Goal: Task Accomplishment & Management: Complete application form

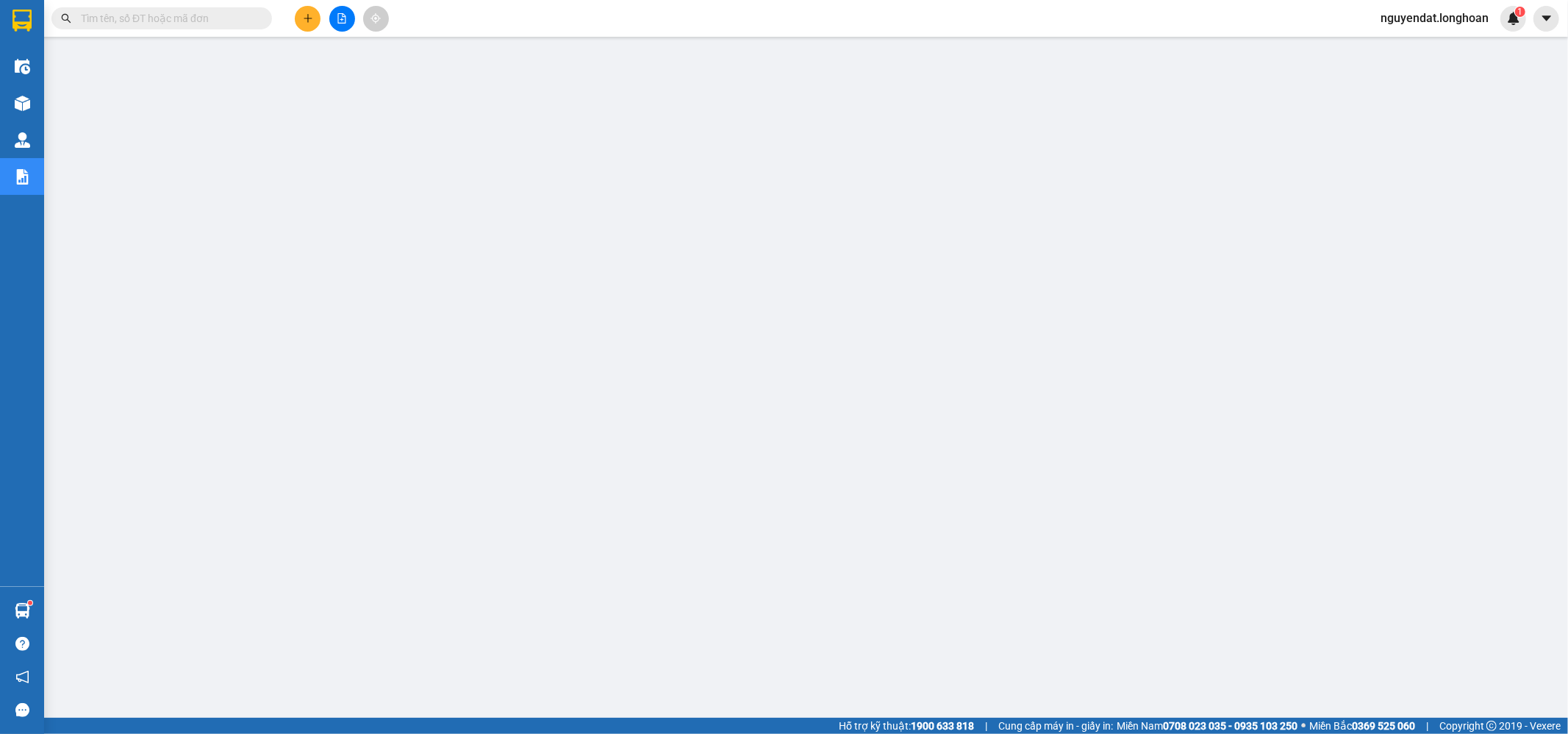
click at [310, 31] on div "Kết quả tìm kiếm ( 0 ) Bộ lọc No Data nguyendat.longhoan 1" at bounding box center [784, 18] width 1568 height 36
click at [310, 17] on icon "plus" at bounding box center [308, 18] width 11 height 11
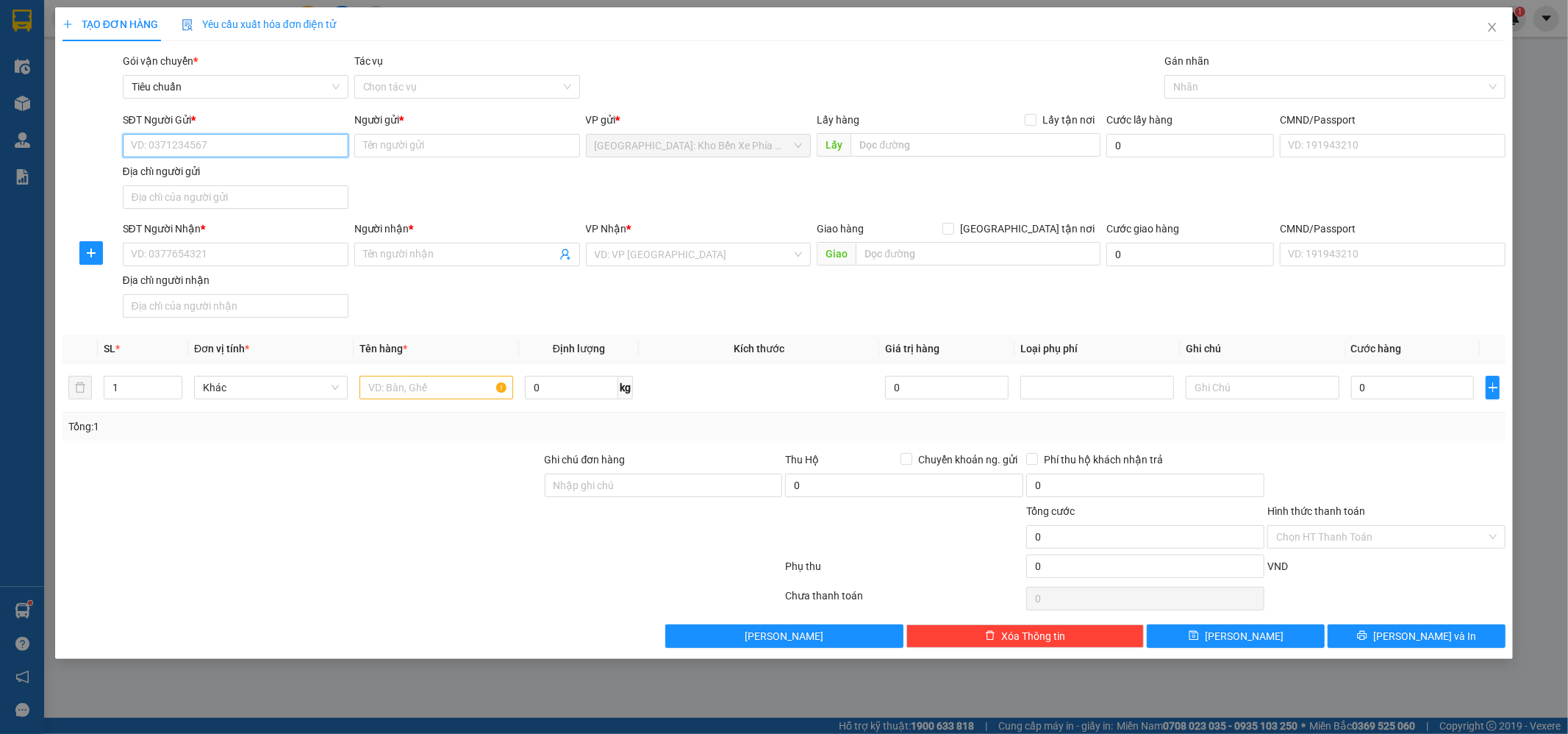
click at [222, 142] on input "SĐT Người Gửi *" at bounding box center [235, 145] width 226 height 24
click at [222, 145] on input "07" at bounding box center [235, 145] width 226 height 24
click at [209, 151] on input "07" at bounding box center [235, 145] width 226 height 24
type input "0"
click at [232, 180] on div "0767666646 - [PERSON_NAME]" at bounding box center [236, 175] width 208 height 16
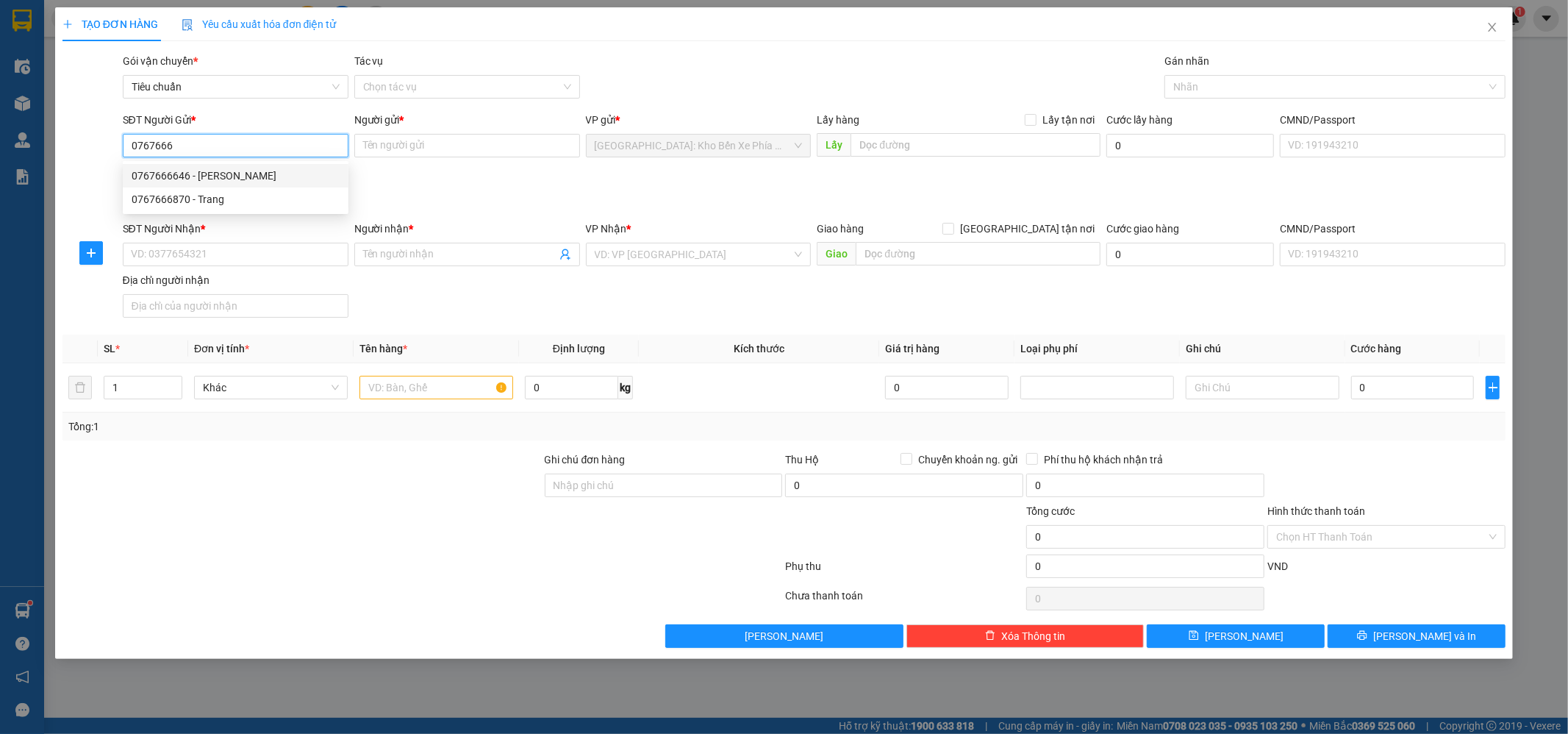
type input "0767666646"
type input "anh vinh"
checkbox input "true"
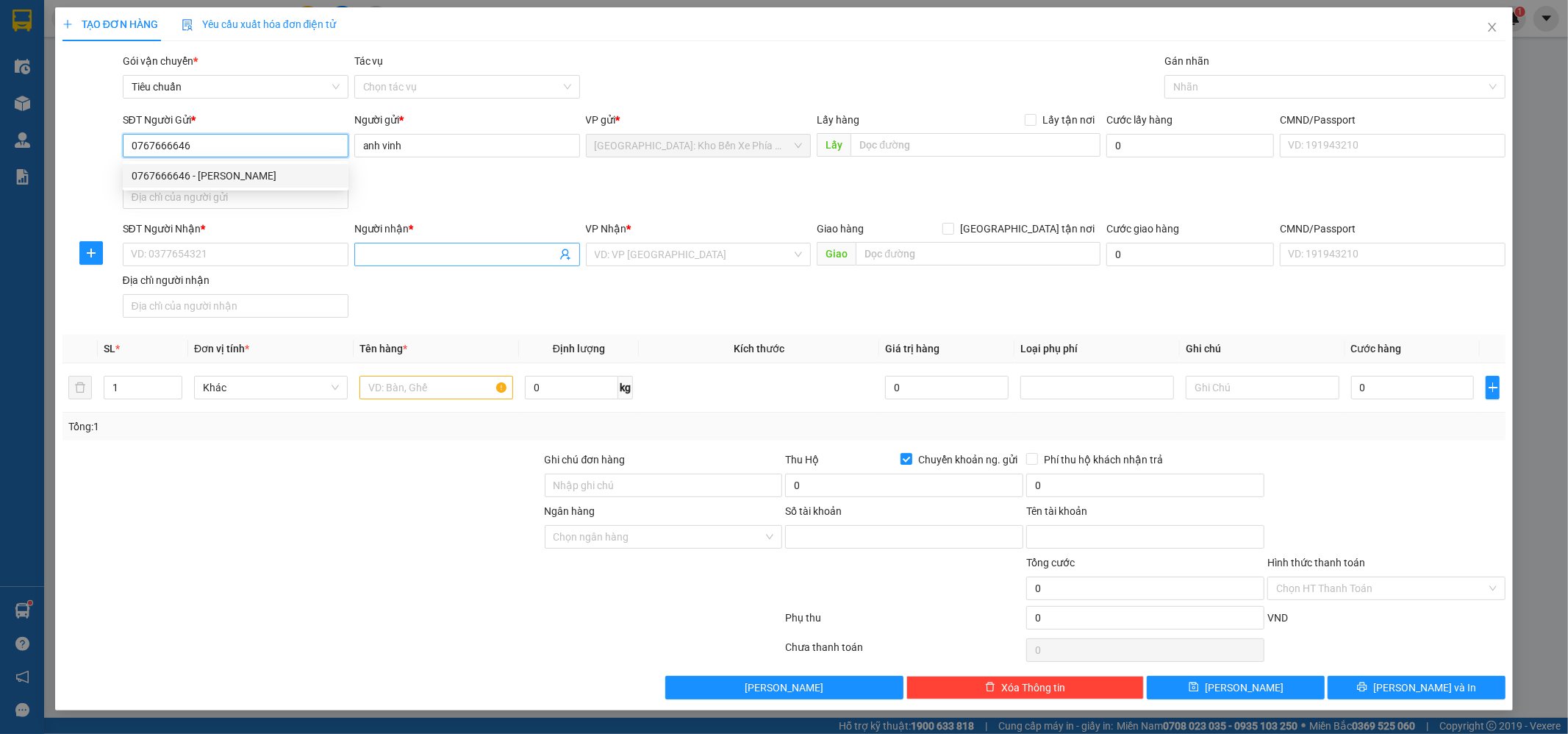
type input "1033194358"
type input "[PERSON_NAME]"
type input "0767666646"
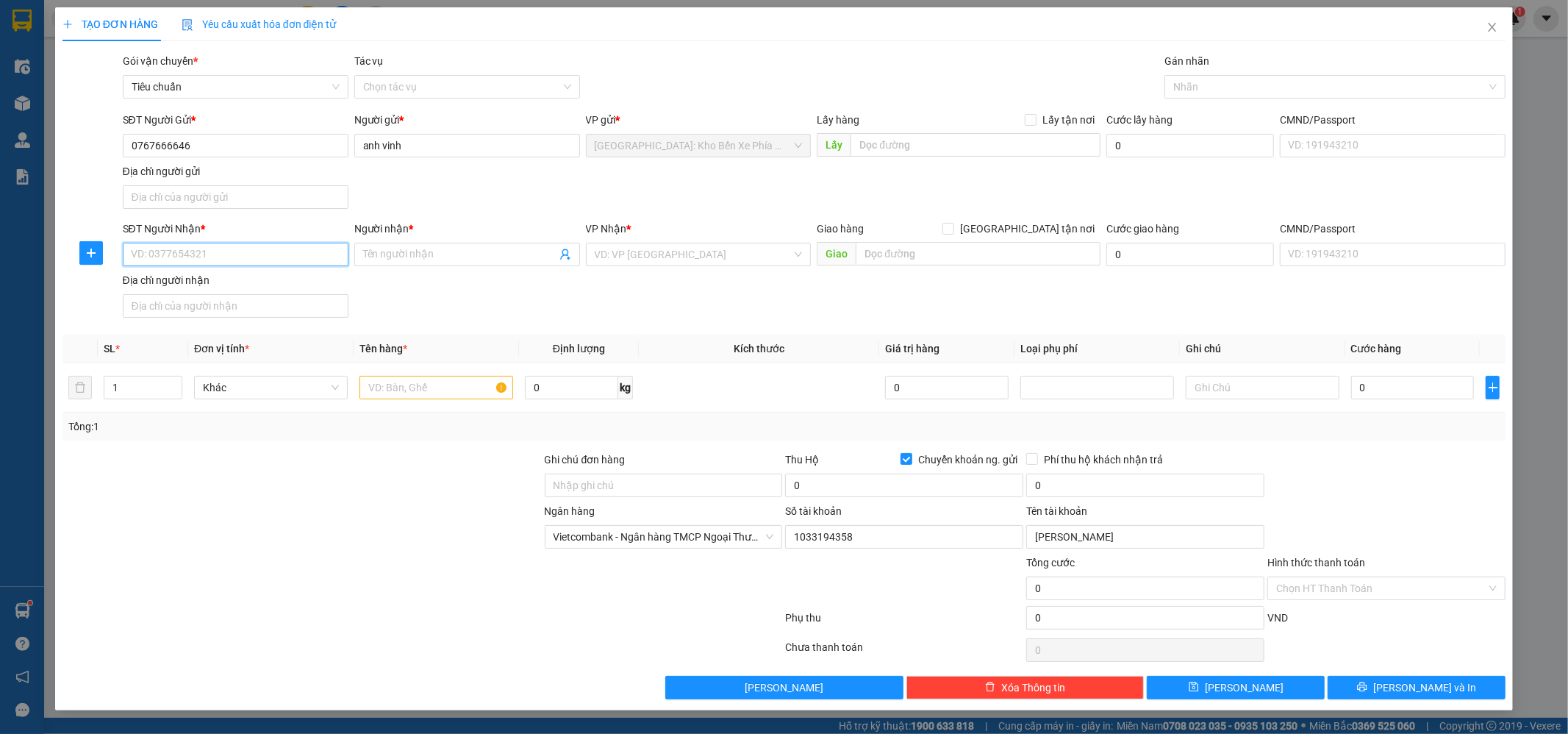
click at [228, 263] on input "SĐT Người Nhận *" at bounding box center [235, 254] width 226 height 24
type input "0706943532"
click at [421, 251] on input "Người nhận *" at bounding box center [460, 254] width 193 height 16
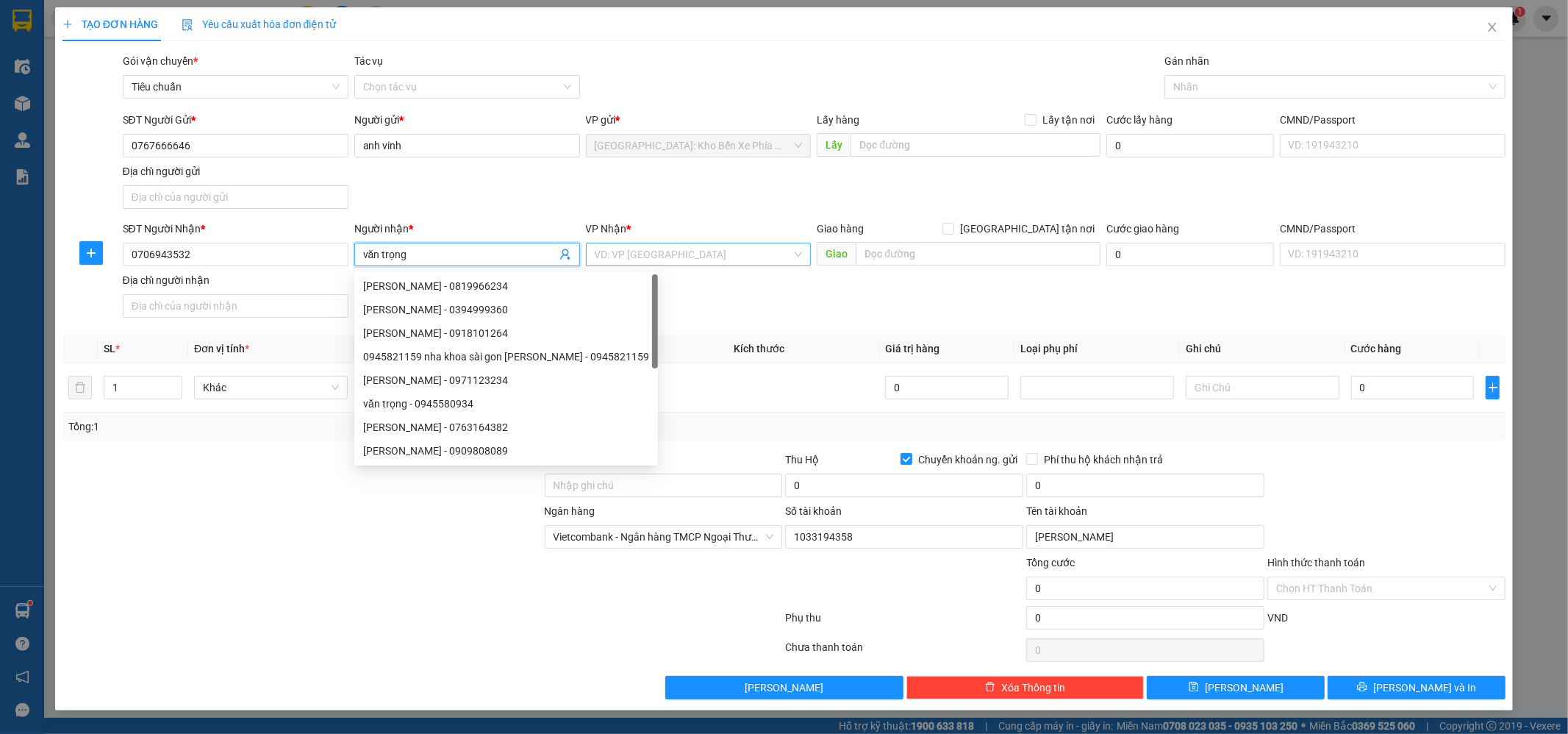
type input "văn trọng"
click at [679, 262] on input "search" at bounding box center [693, 254] width 198 height 22
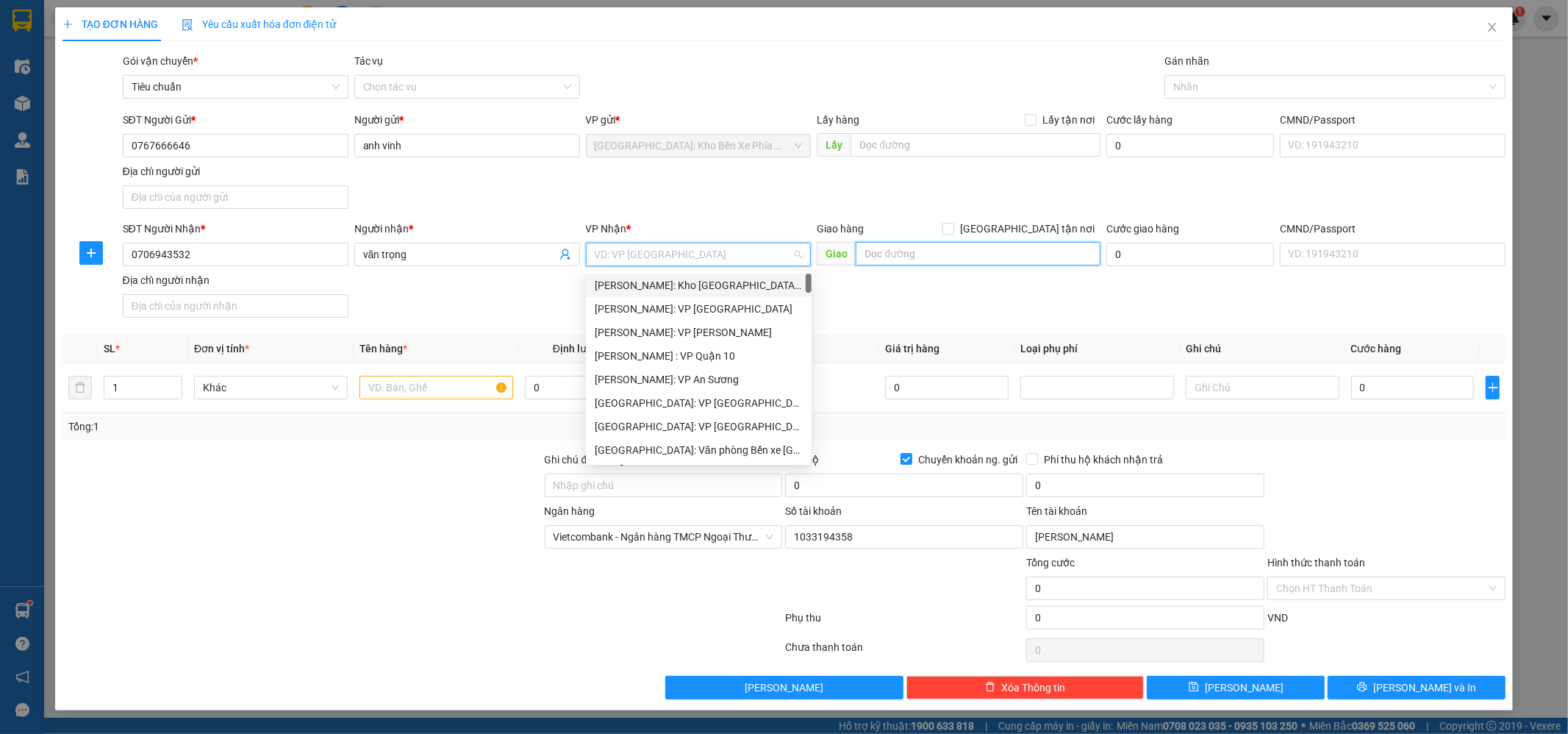
click at [1034, 257] on input "text" at bounding box center [978, 253] width 245 height 24
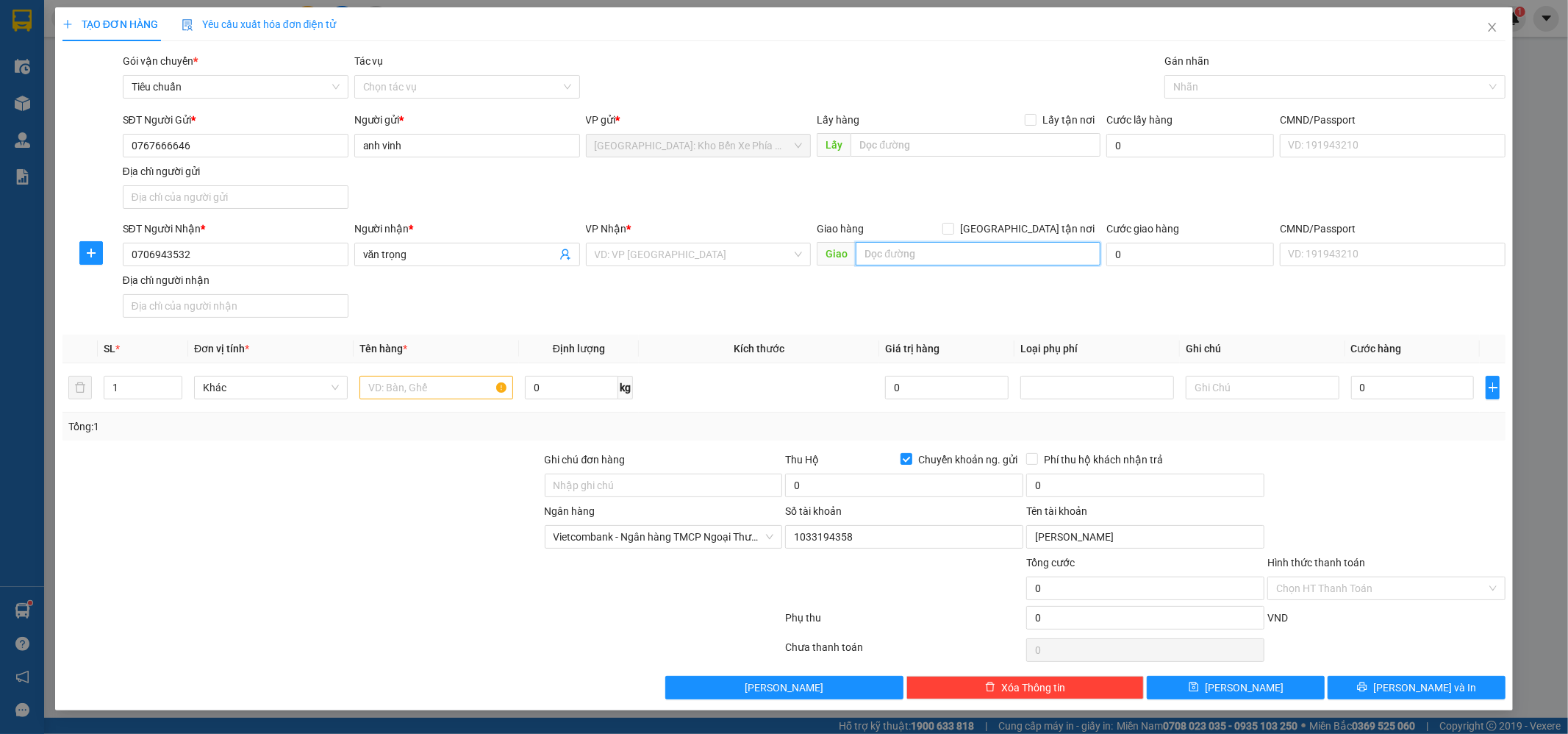
click at [912, 257] on input "text" at bounding box center [978, 253] width 245 height 24
click at [958, 250] on input "text" at bounding box center [978, 253] width 245 height 24
type input "ka đô đơn dương lâm đồng"
click at [1020, 235] on div "Giao hàng [GEOGRAPHIC_DATA] tận nơi" at bounding box center [958, 228] width 284 height 16
click at [953, 231] on input "[GEOGRAPHIC_DATA] tận nơi" at bounding box center [947, 227] width 11 height 11
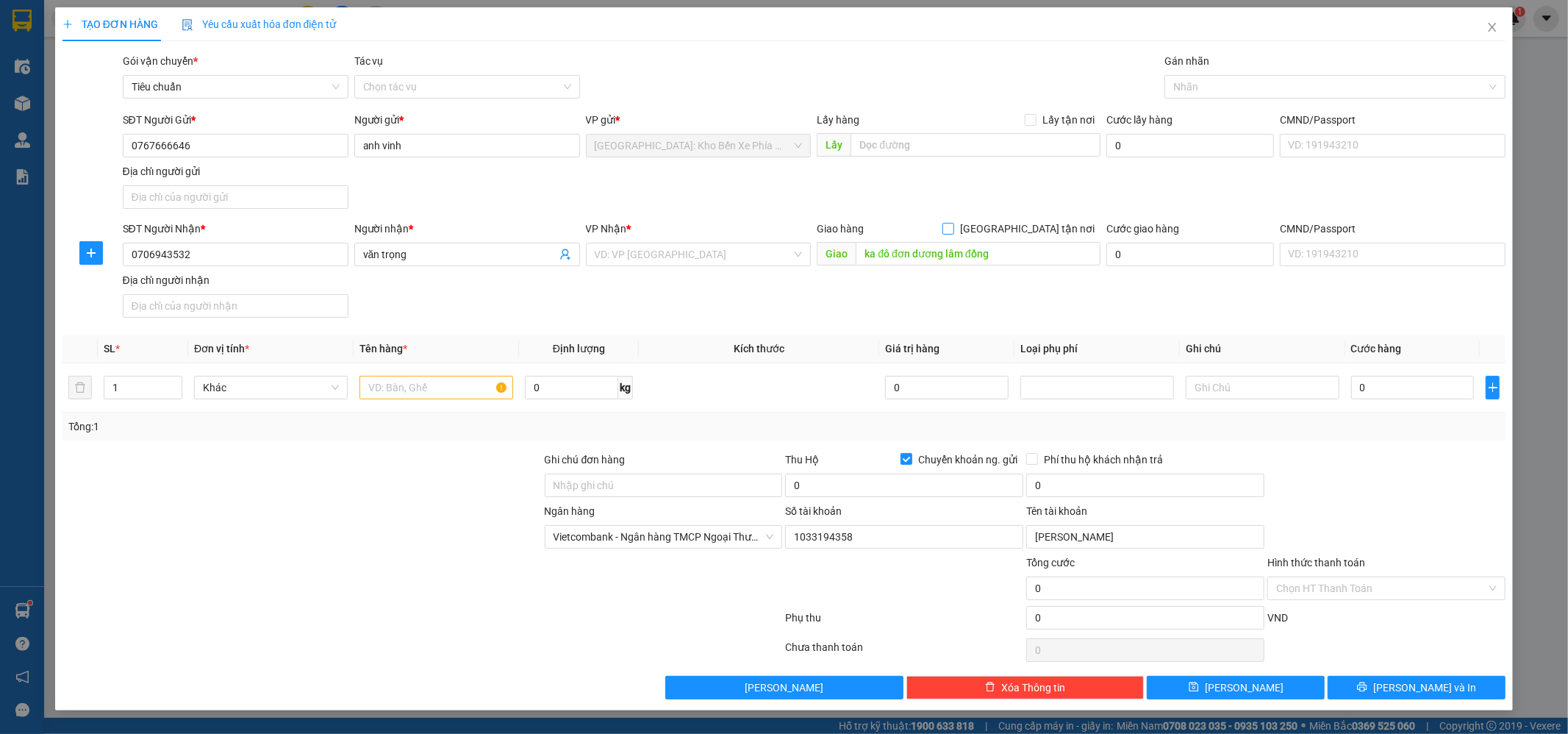
checkbox input "true"
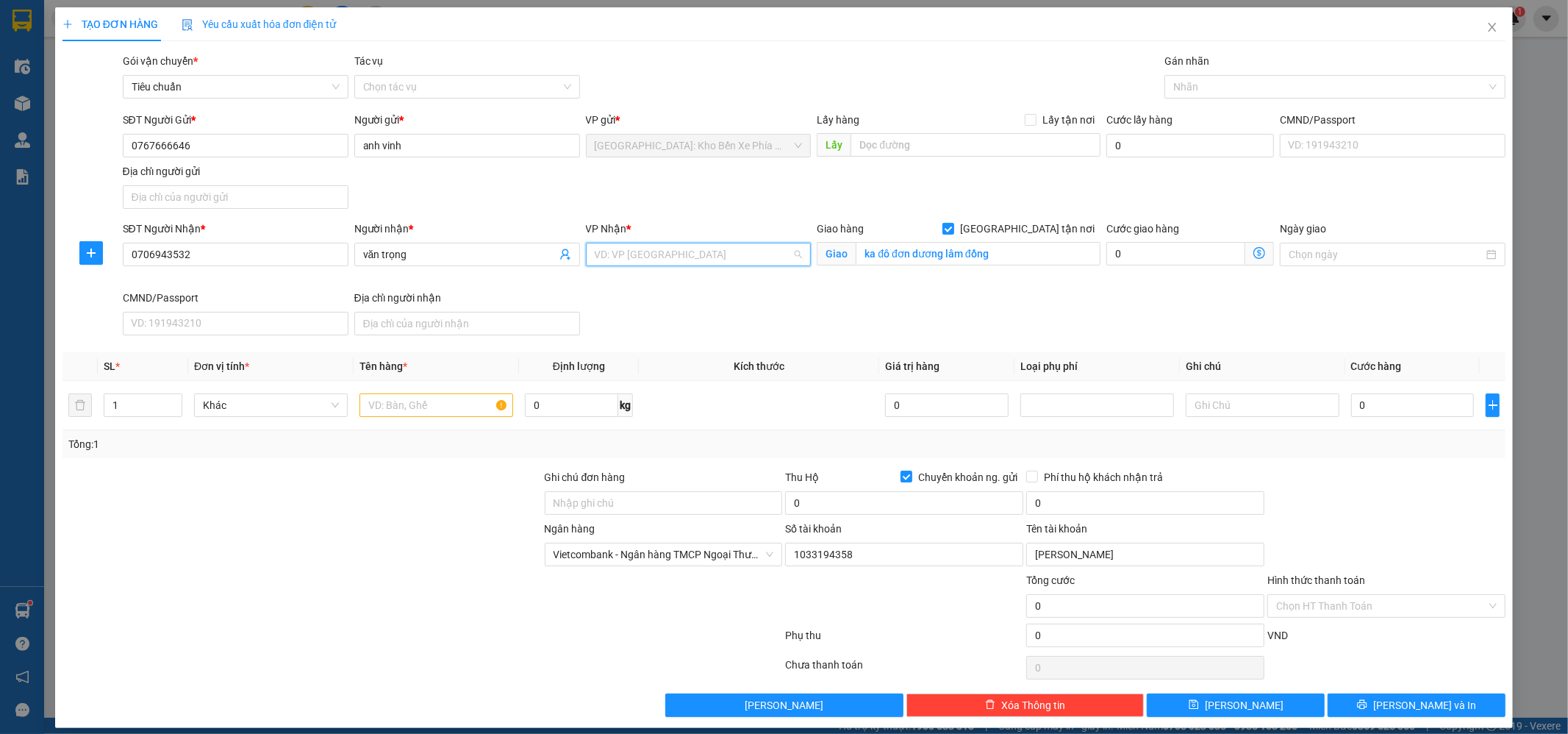
click at [642, 250] on input "search" at bounding box center [693, 254] width 198 height 22
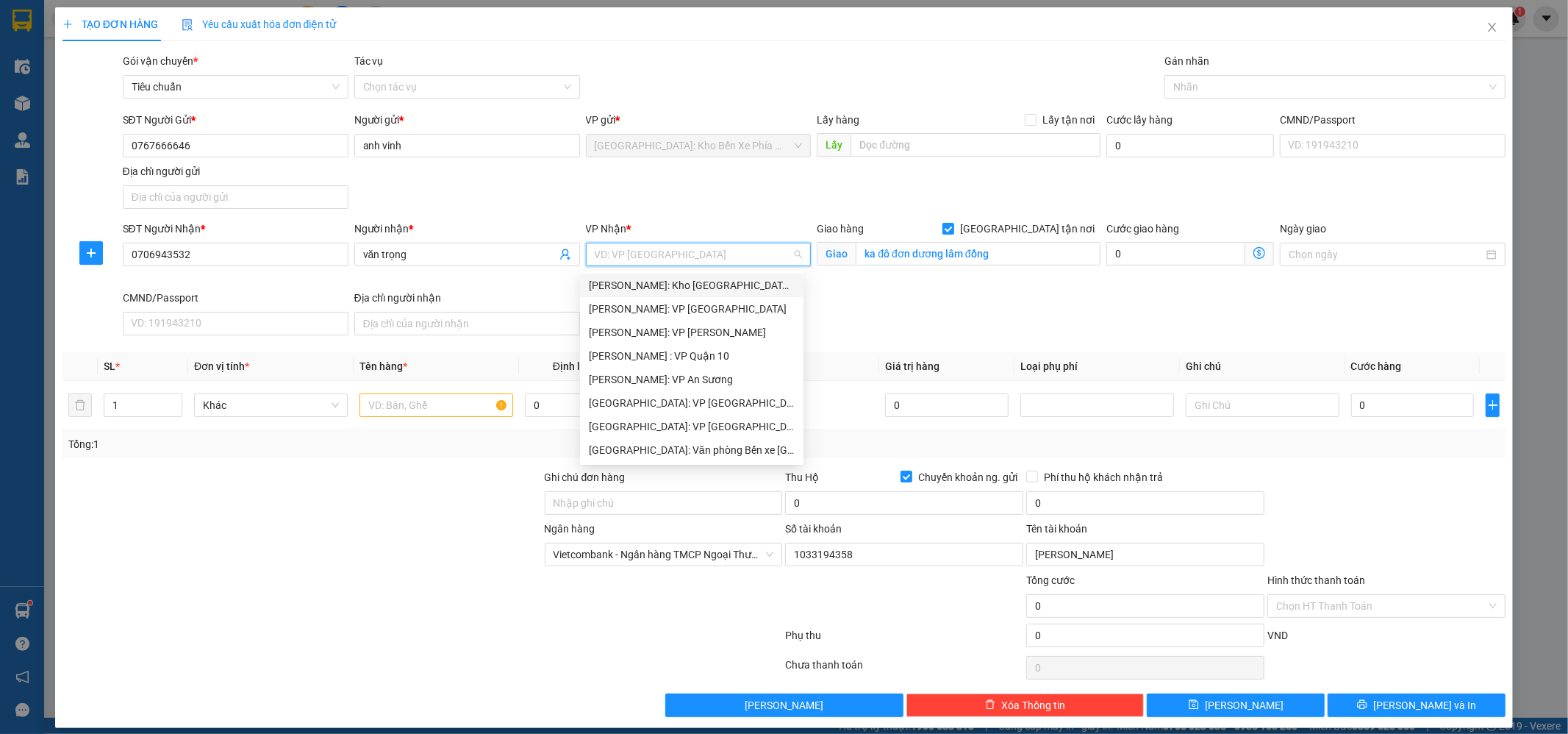
type input "k"
type input "kho"
click at [706, 410] on div "[GEOGRAPHIC_DATA]: Kho Bến Xe Phía Nam" at bounding box center [694, 402] width 211 height 16
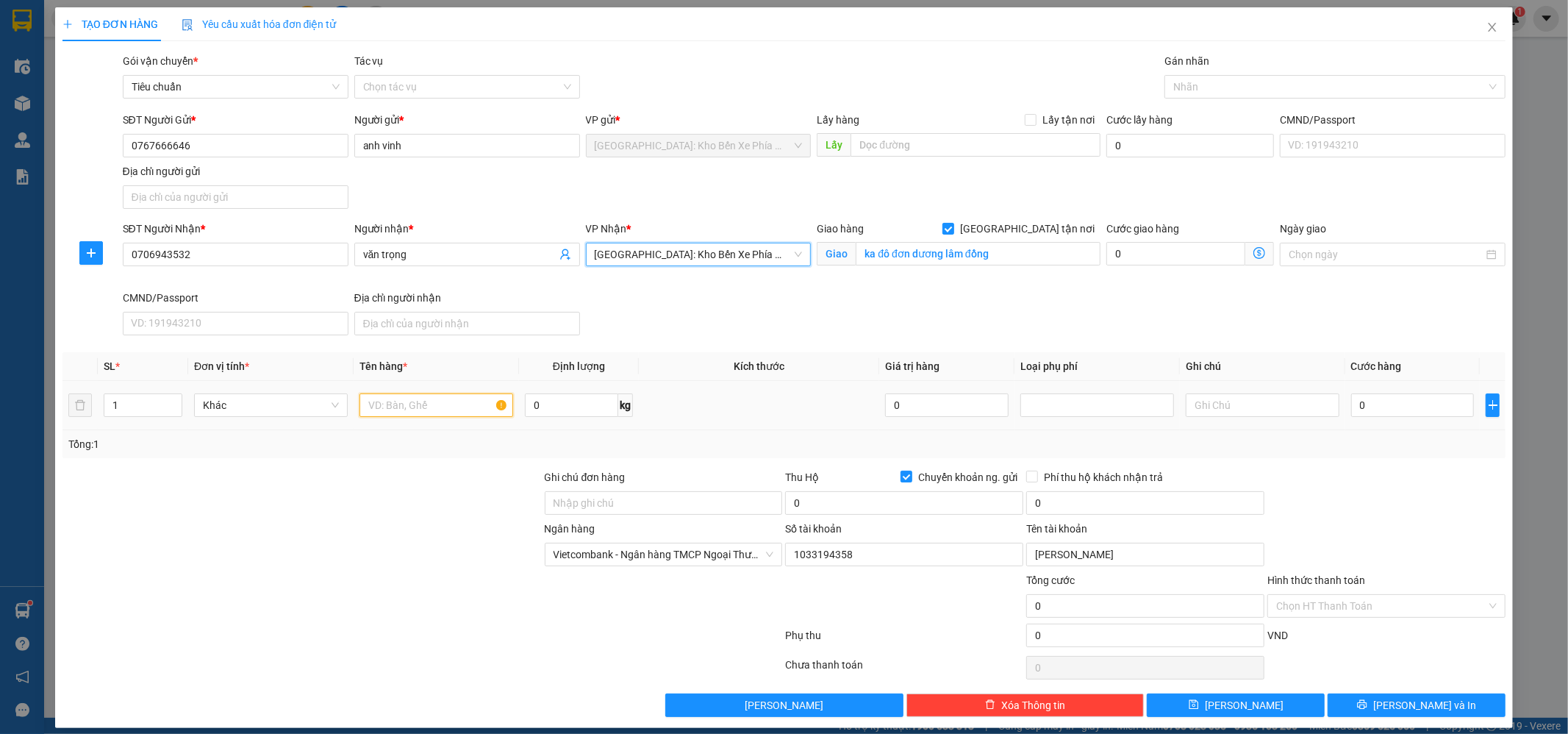
click at [396, 416] on input "text" at bounding box center [436, 405] width 154 height 24
click at [444, 409] on input "1 xe xipo" at bounding box center [436, 405] width 154 height 24
type input "1 xe xipo 65b1-23720"
click at [1407, 413] on input "0" at bounding box center [1412, 405] width 123 height 24
type input "32"
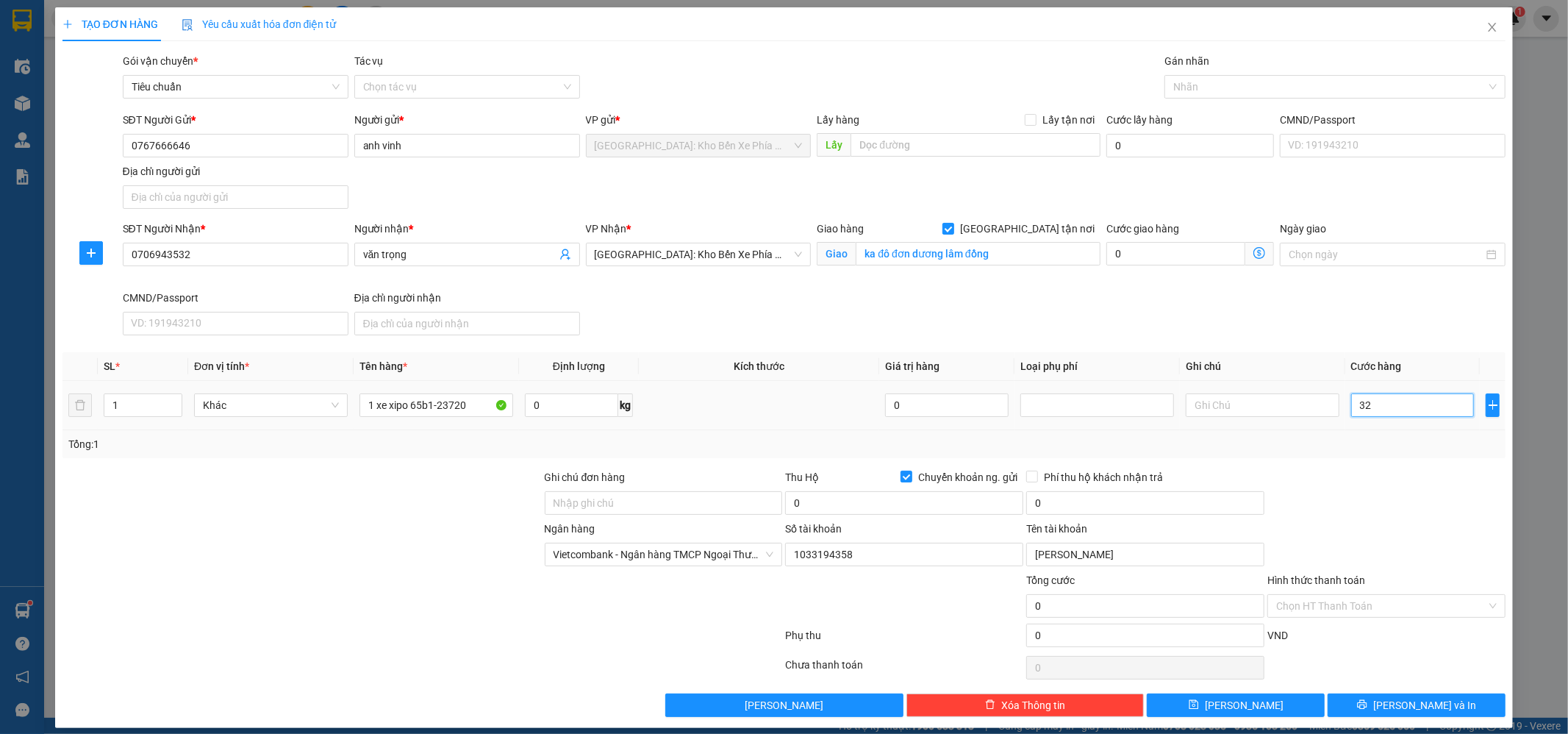
type input "32"
type input "3"
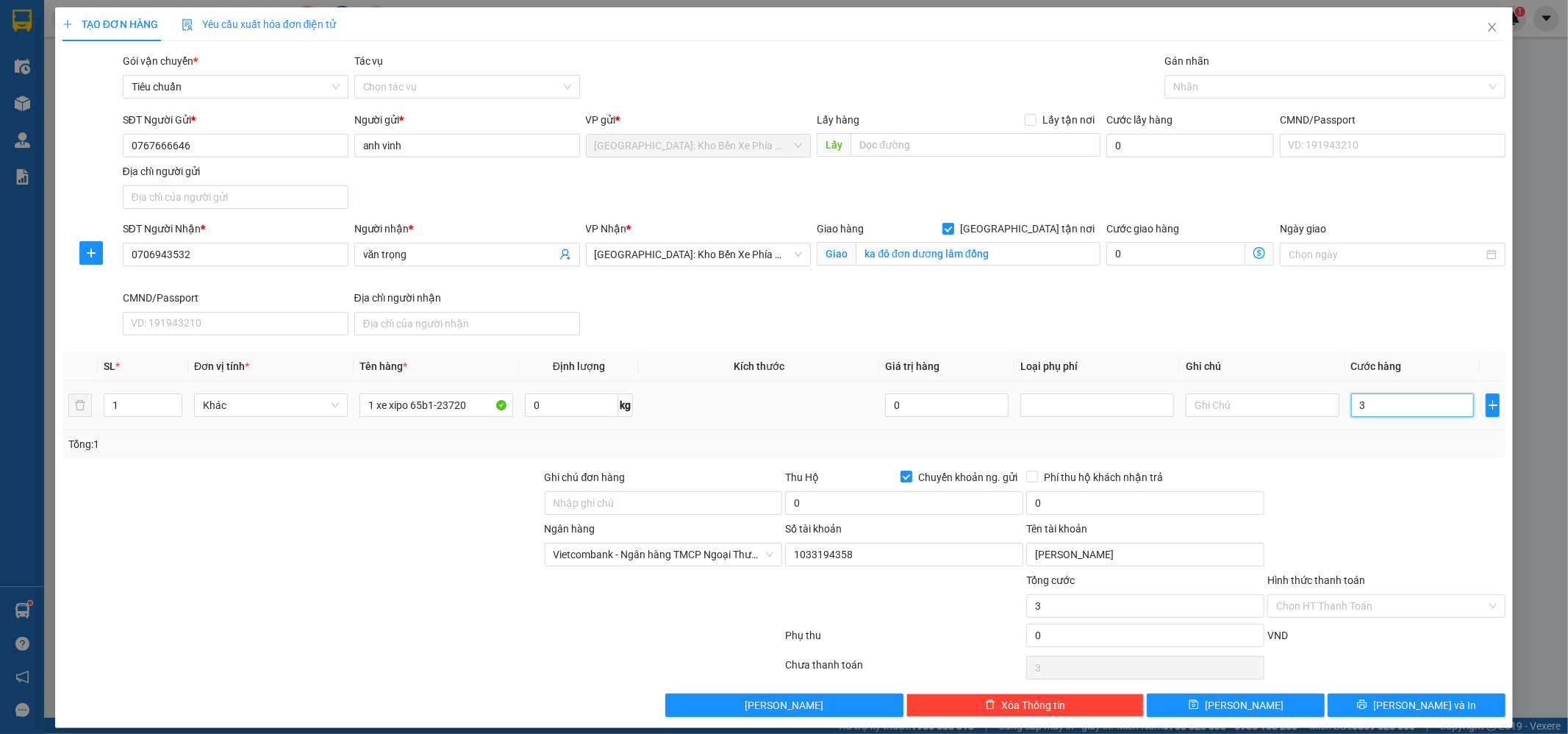
type input "39"
type input "390"
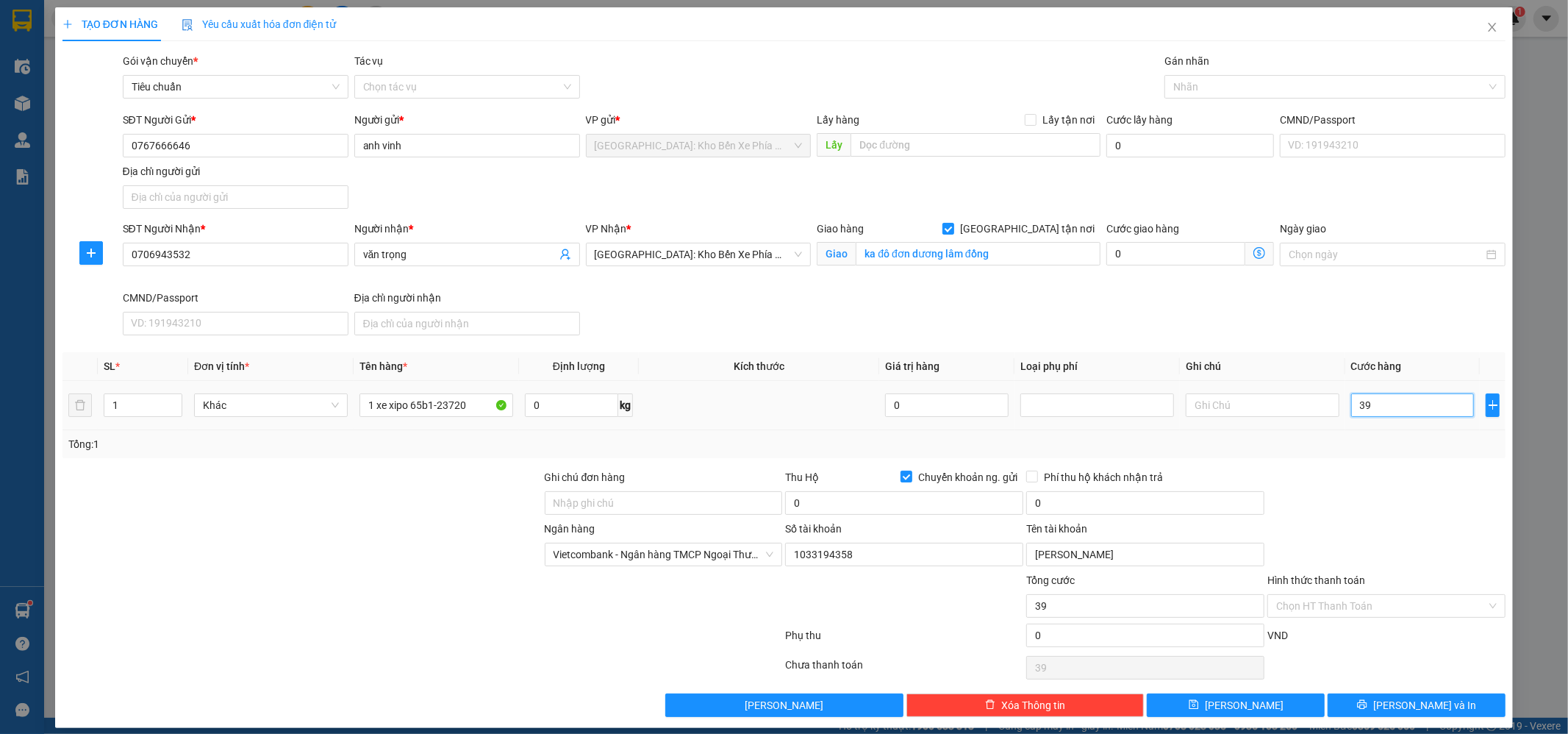
type input "390"
type input "3.900"
type input "39.000"
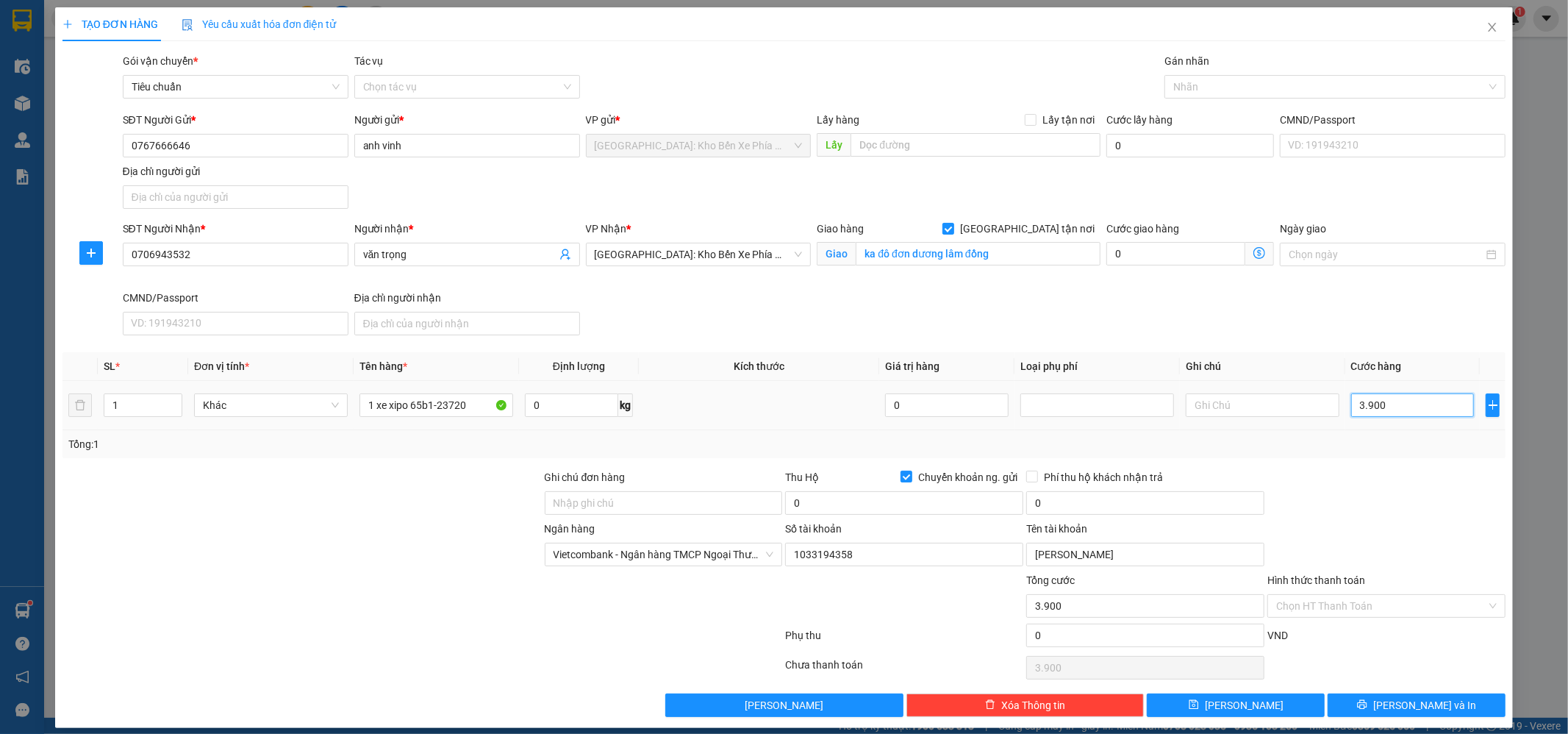
type input "39.000"
type input "390.000"
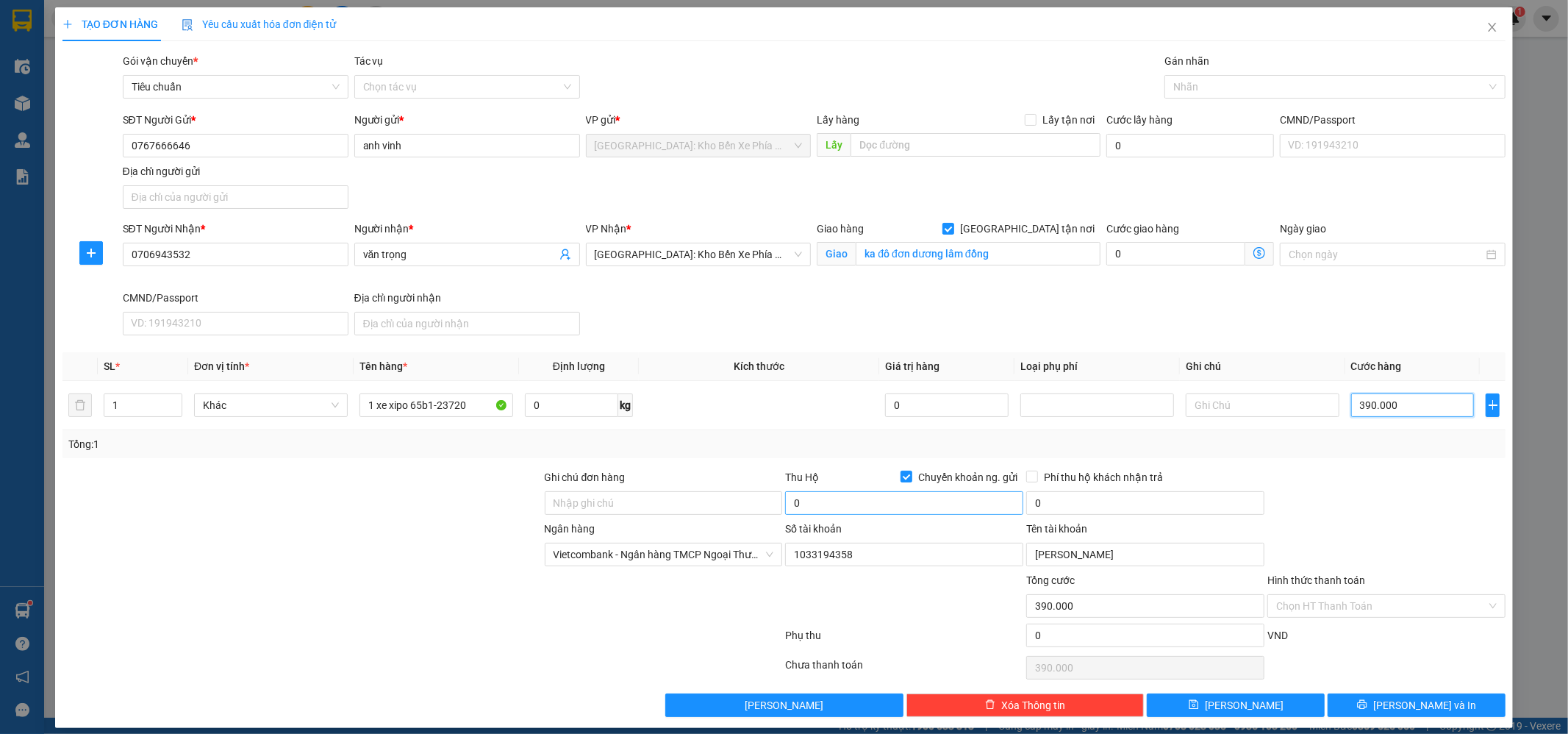
type input "390.000"
click at [850, 502] on input "0" at bounding box center [904, 503] width 238 height 24
click at [832, 507] on input "0" at bounding box center [904, 503] width 238 height 24
type input "2.100.000"
click at [1064, 513] on input "0" at bounding box center [1145, 503] width 238 height 24
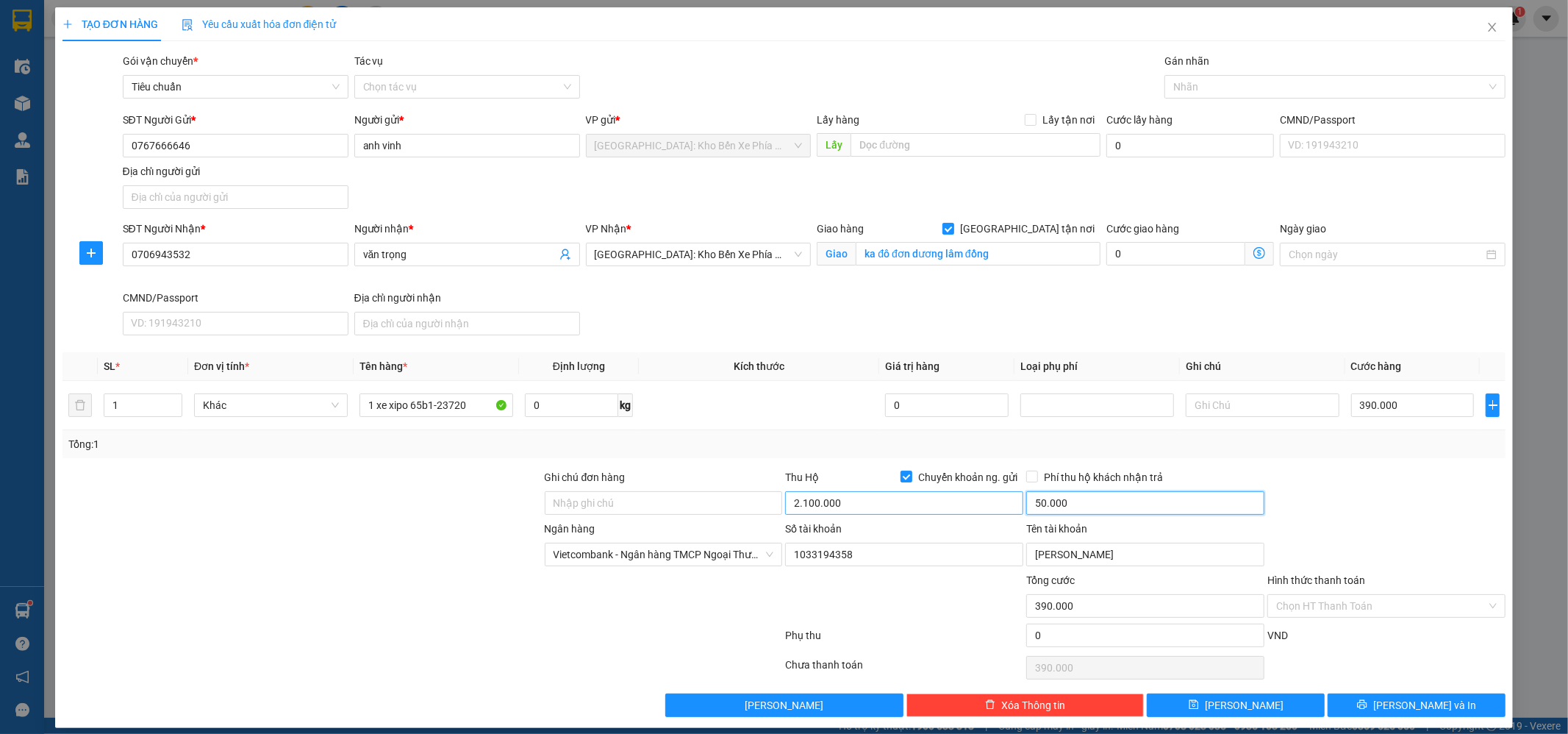
type input "50.000"
click at [862, 508] on input "2.100.000" at bounding box center [904, 503] width 238 height 24
click at [1255, 86] on div at bounding box center [1328, 87] width 319 height 17
type input "21.050.000"
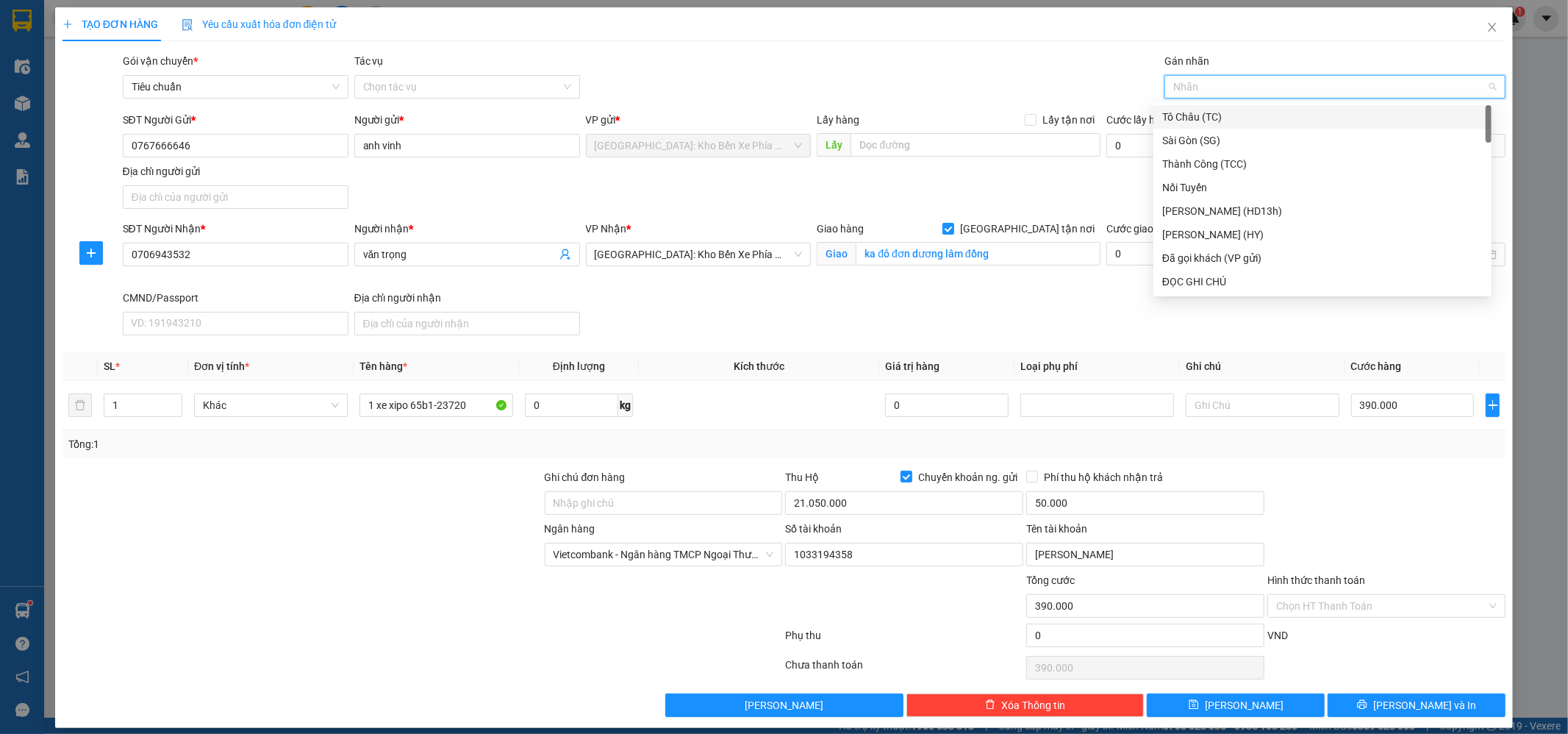
type input "g"
click at [1216, 279] on div "[GEOGRAPHIC_DATA] tận nơi" at bounding box center [1321, 281] width 320 height 16
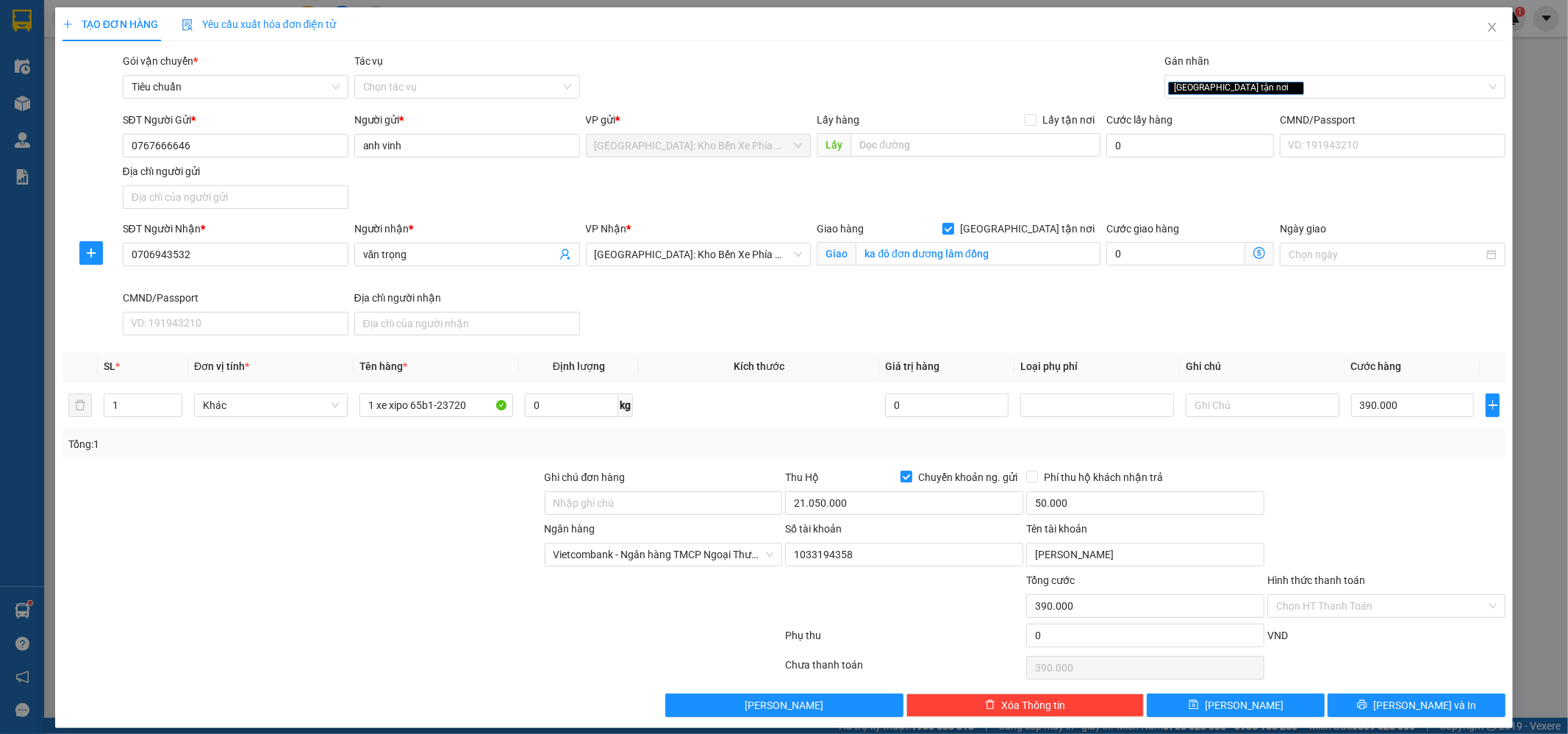
click at [1054, 301] on div "SĐT Người Nhận * 0706943532 Người nhận * văn trọng VP Nhận * [GEOGRAPHIC_DATA]:…" at bounding box center [814, 281] width 1389 height 120
click at [1452, 707] on button "[PERSON_NAME] và In" at bounding box center [1417, 705] width 178 height 24
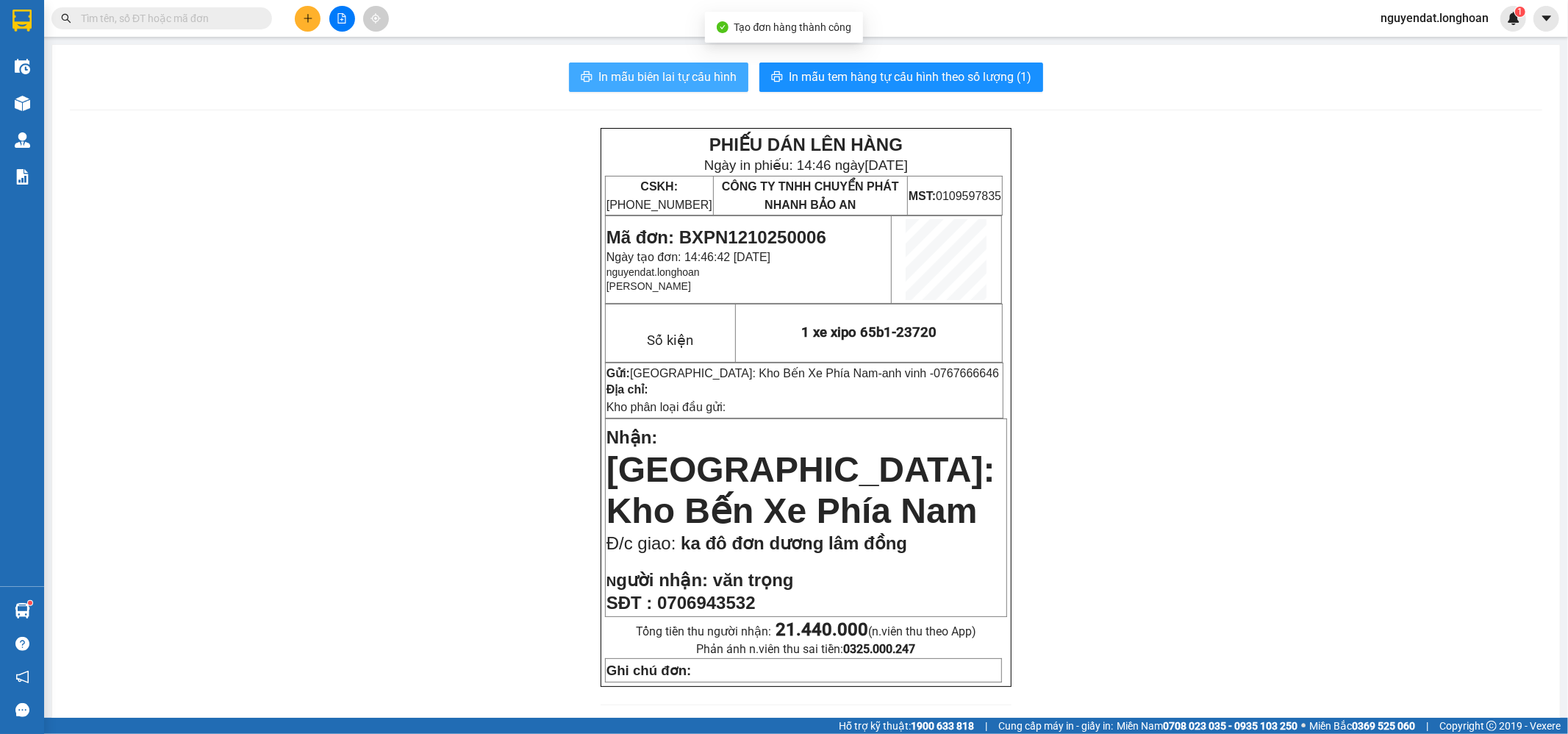
click at [675, 79] on span "In mẫu biên lai tự cấu hình" at bounding box center [667, 76] width 139 height 18
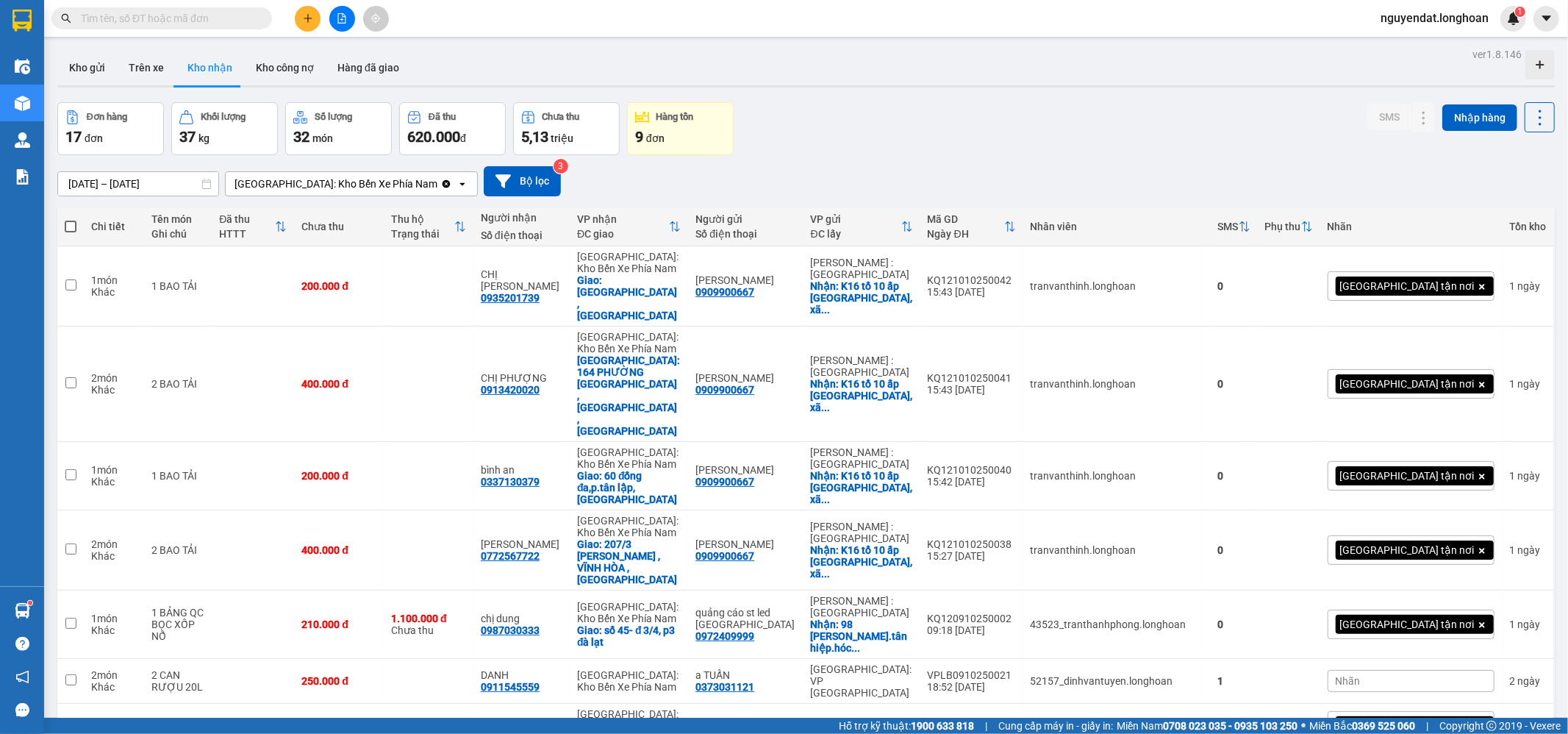
click at [306, 22] on icon "plus" at bounding box center [308, 18] width 11 height 11
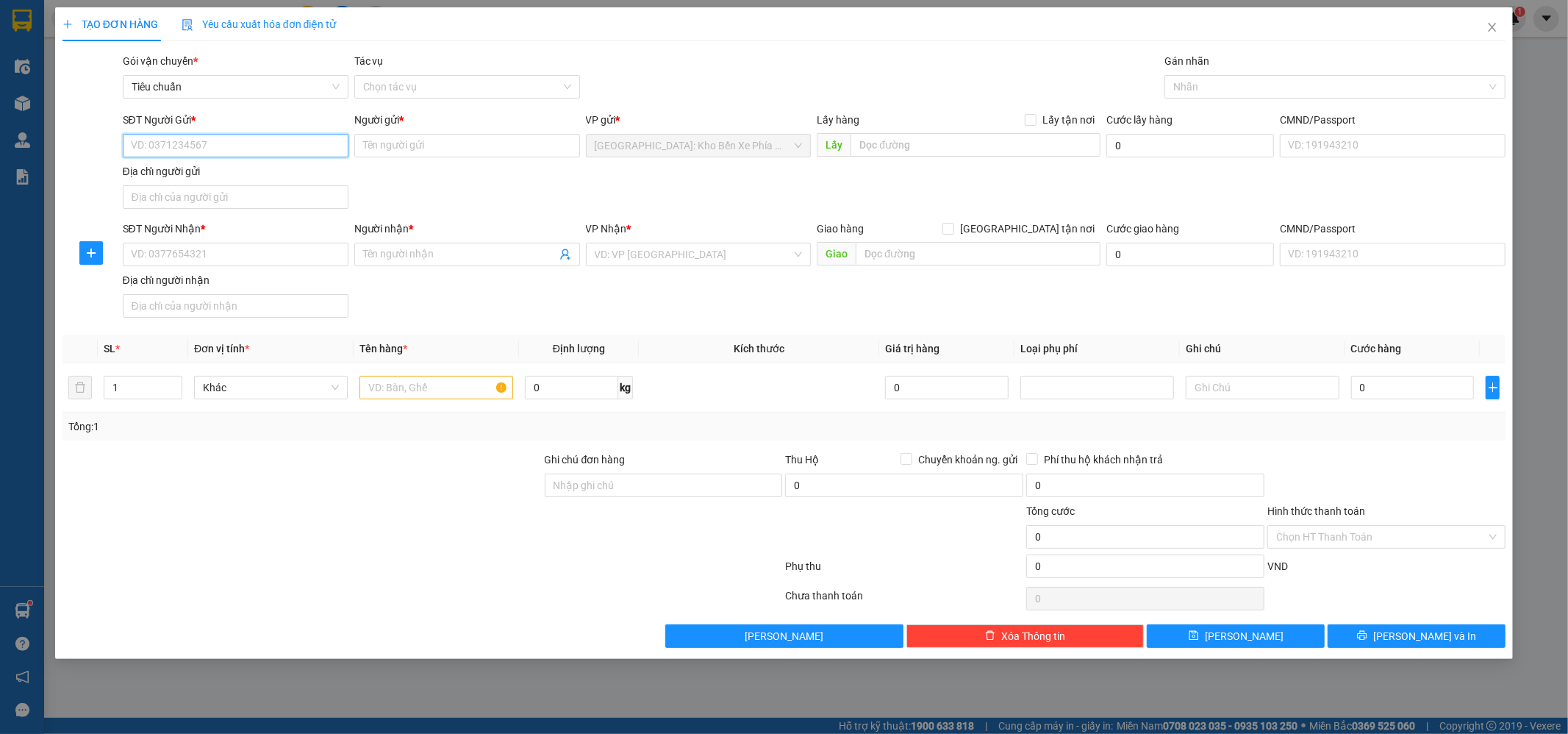
click at [212, 142] on input "SĐT Người Gửi *" at bounding box center [235, 145] width 226 height 24
click at [268, 180] on div "0767666646 - [PERSON_NAME]" at bounding box center [236, 175] width 208 height 16
type input "0767666646"
type input "anh vinh"
checkbox input "true"
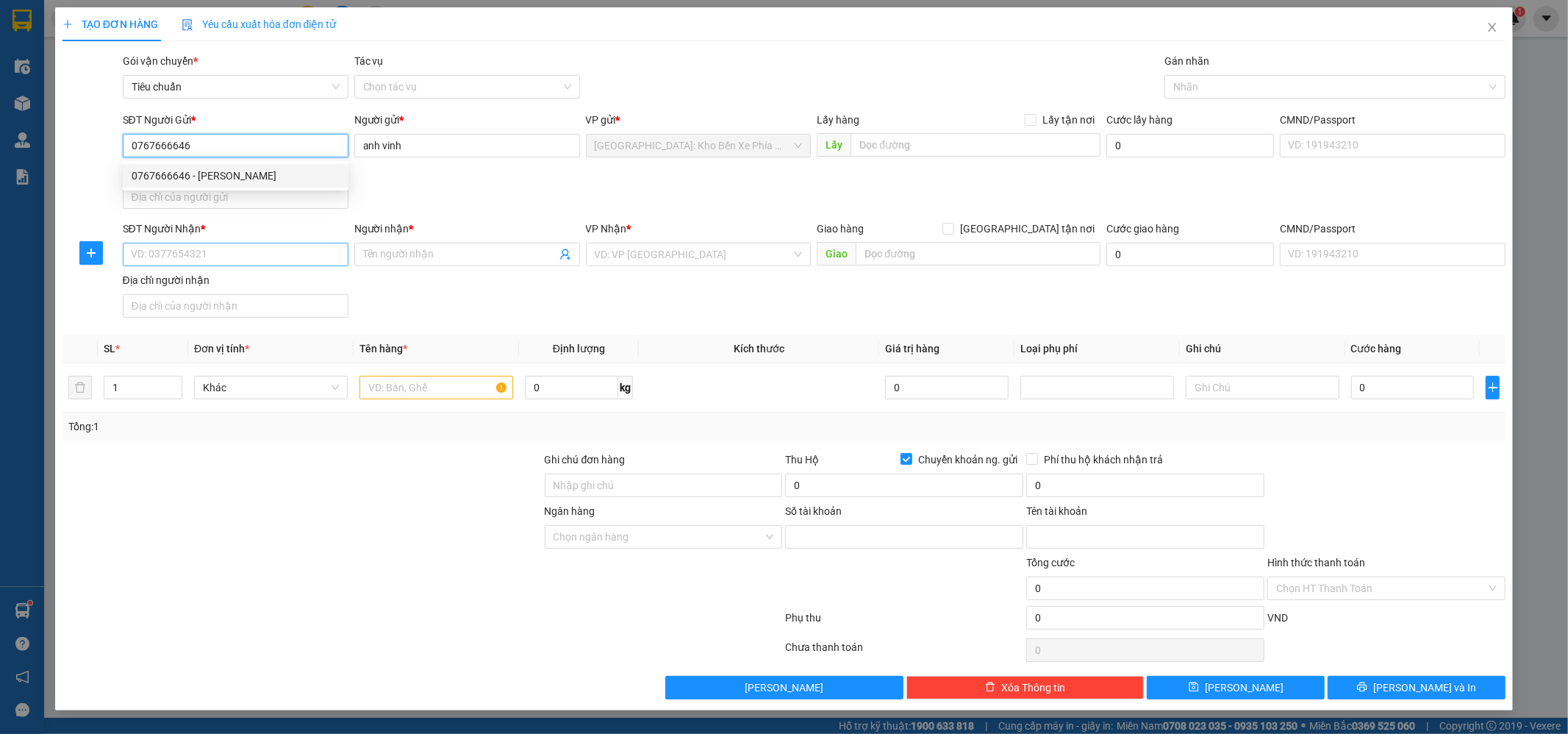
type input "1033194358"
type input "[PERSON_NAME]"
type input "0767666646"
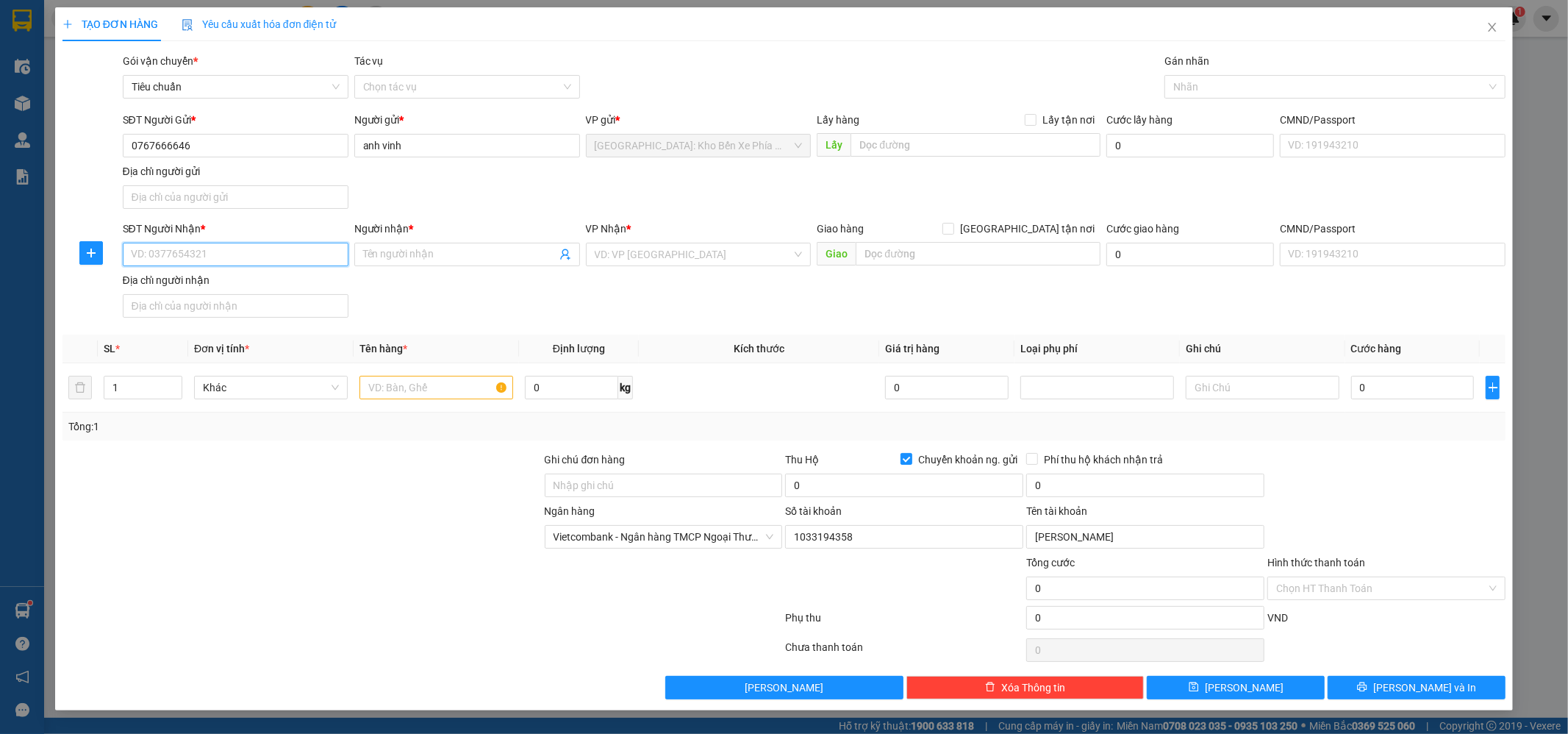
click at [205, 248] on input "SĐT Người Nhận *" at bounding box center [235, 254] width 226 height 24
type input "0342437275"
click at [485, 257] on input "Người nhận *" at bounding box center [460, 254] width 193 height 16
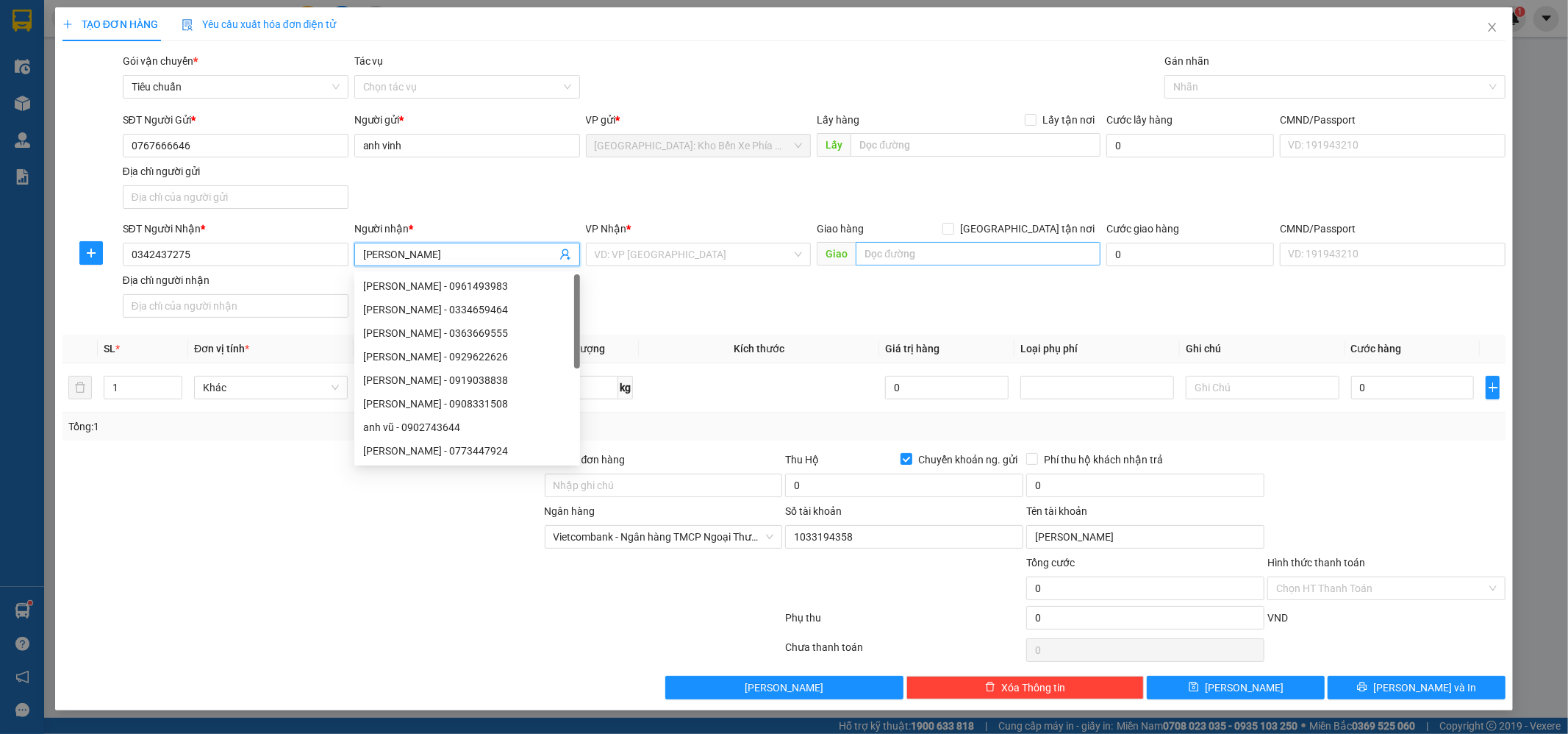
type input "anh vũ"
click at [1044, 253] on input "text" at bounding box center [978, 253] width 245 height 24
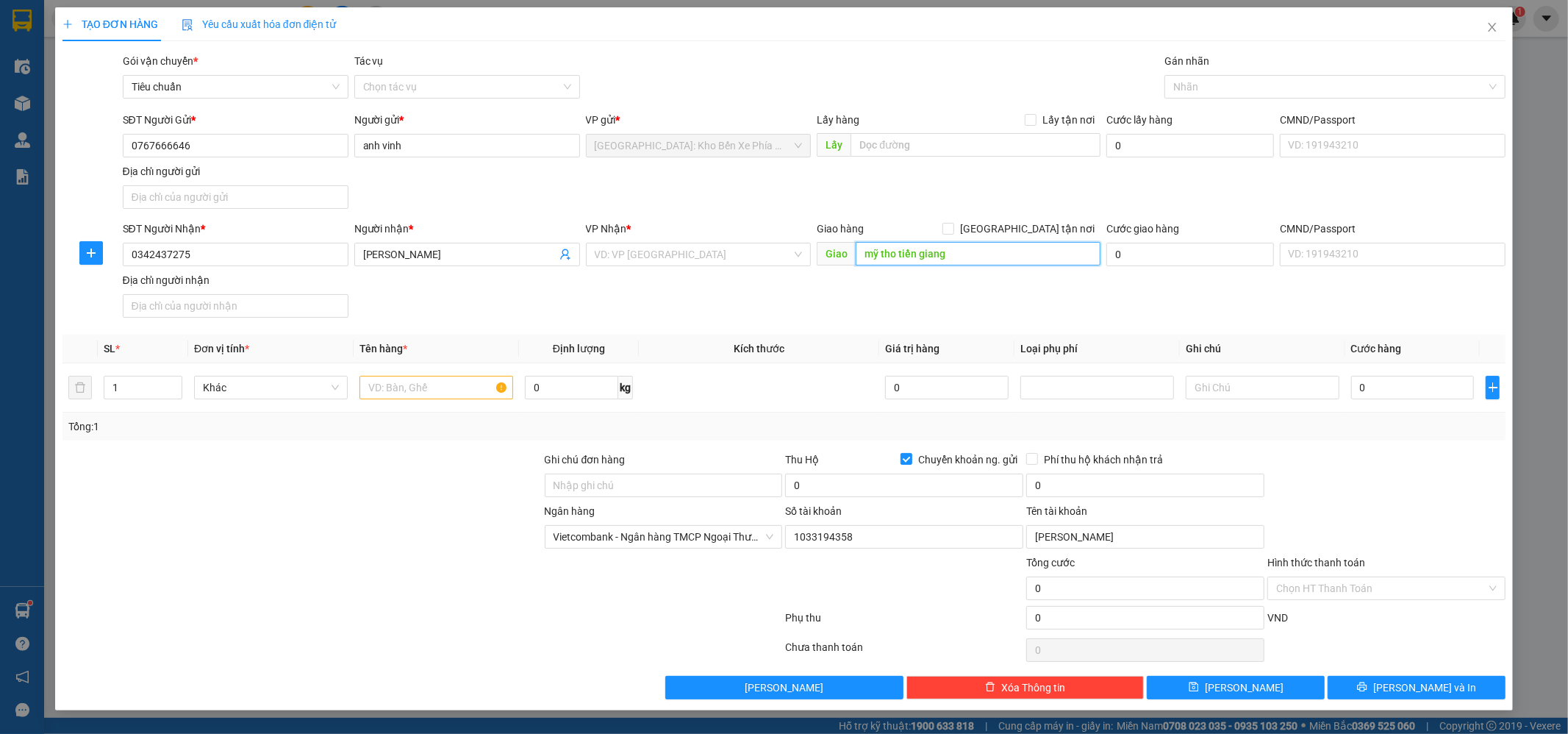
type input "a"
type input "ăp 2 trung an, tp mỹ tho , tièn giang"
click at [953, 229] on input "[GEOGRAPHIC_DATA] tận nơi" at bounding box center [947, 227] width 11 height 11
checkbox input "true"
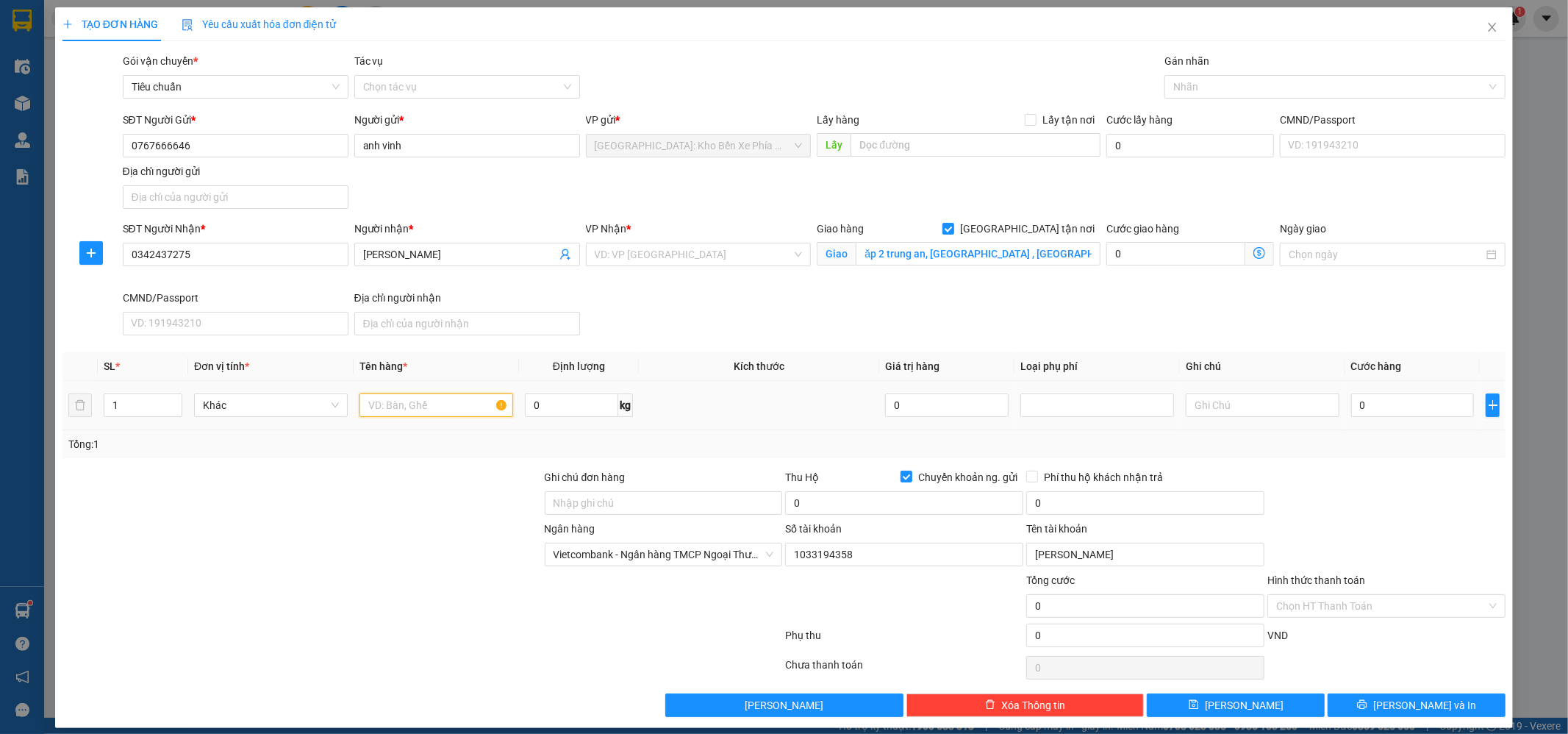
click at [450, 400] on input "text" at bounding box center [436, 405] width 154 height 24
type input "1 xe zy 59y316177"
click at [1395, 412] on input "0" at bounding box center [1412, 405] width 123 height 24
type input "6"
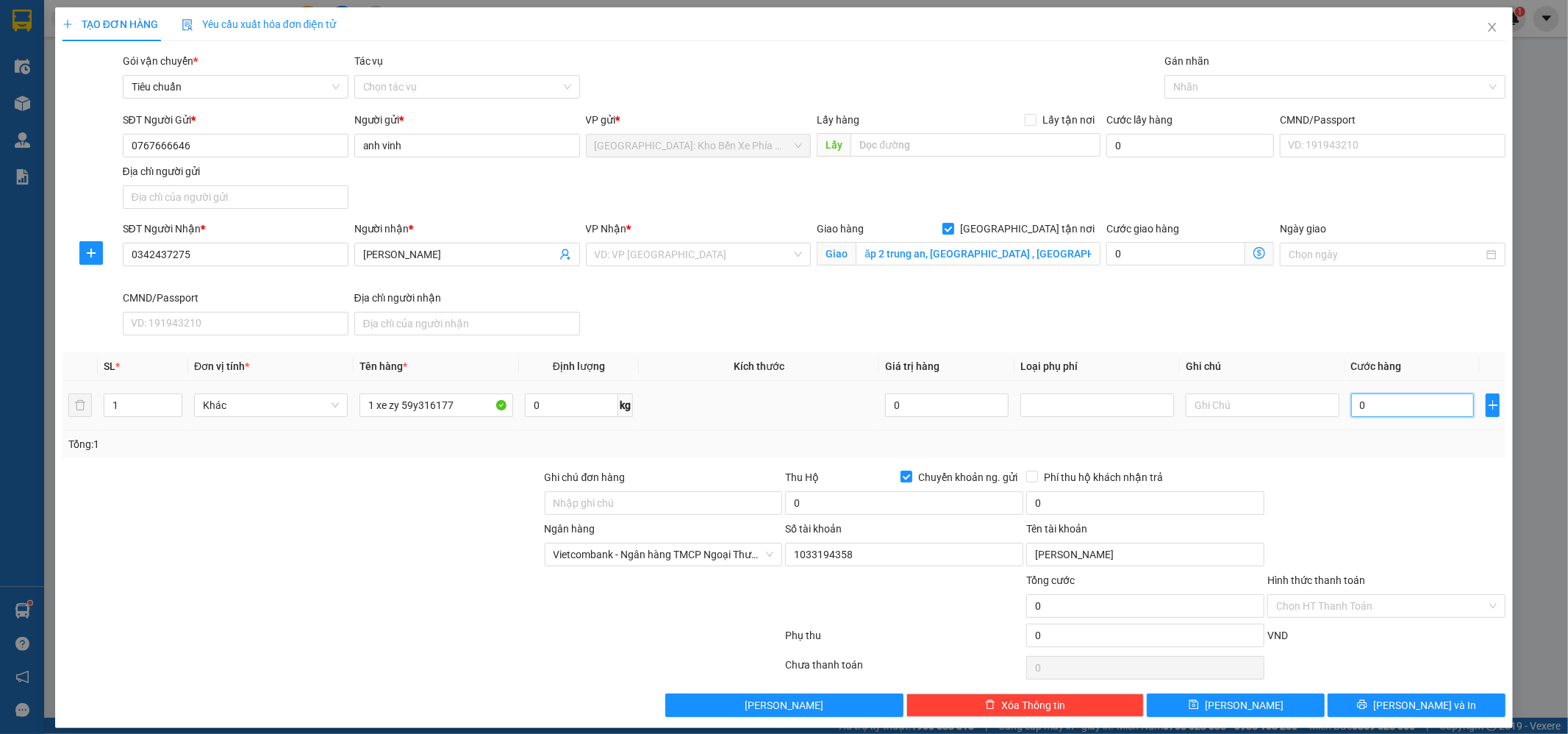
type input "6"
type input "67"
type input "670"
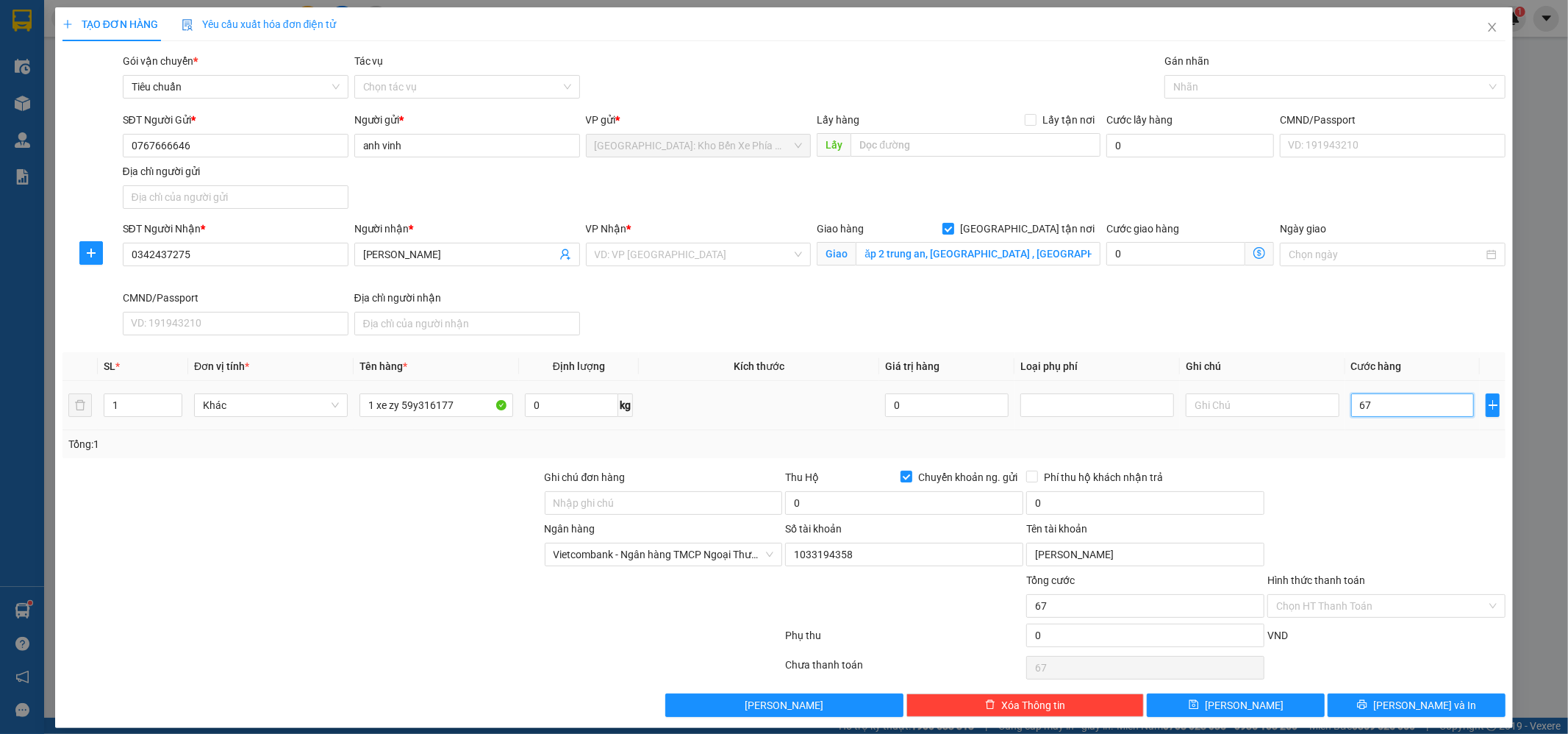
type input "670"
type input "6.700"
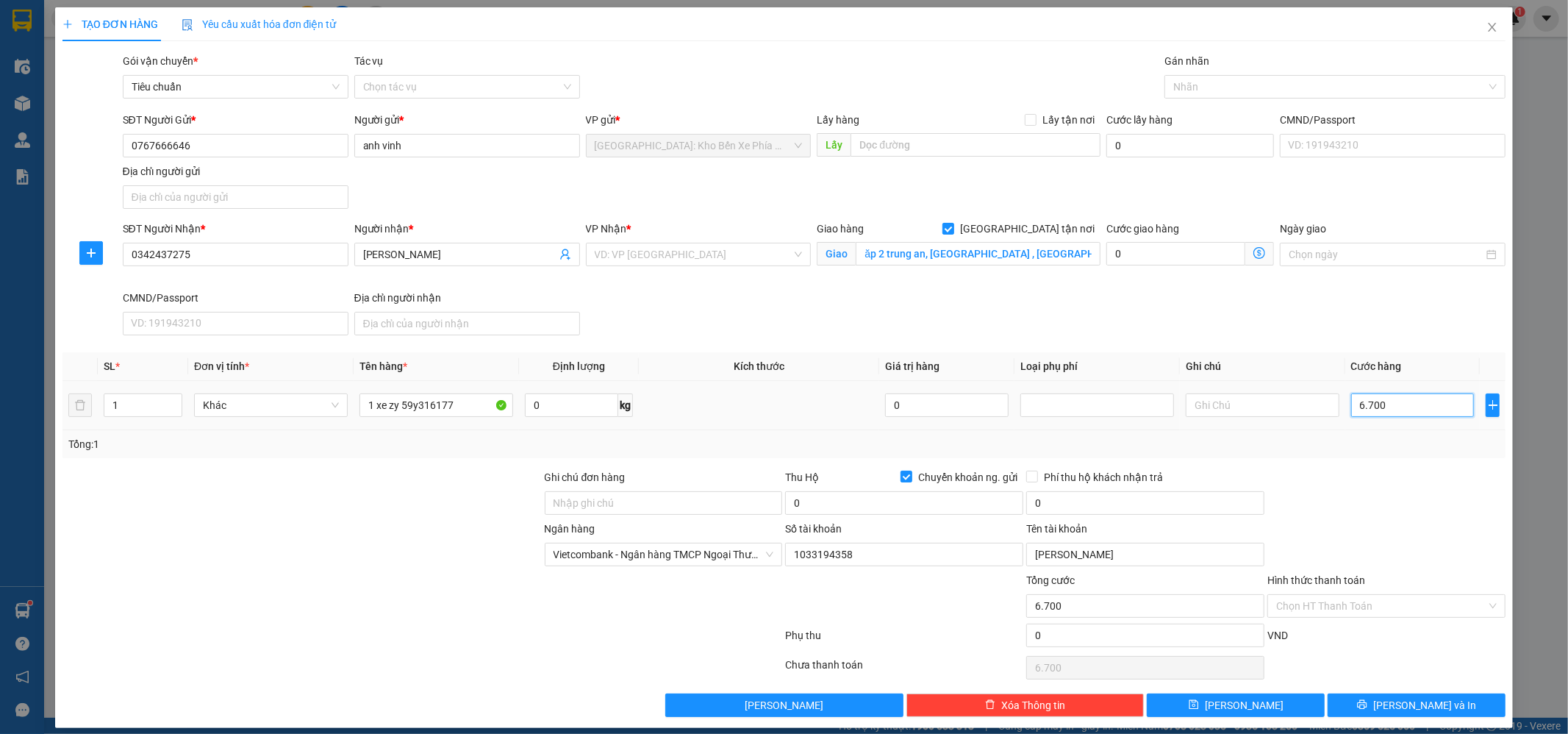
type input "67.000"
type input "670.000"
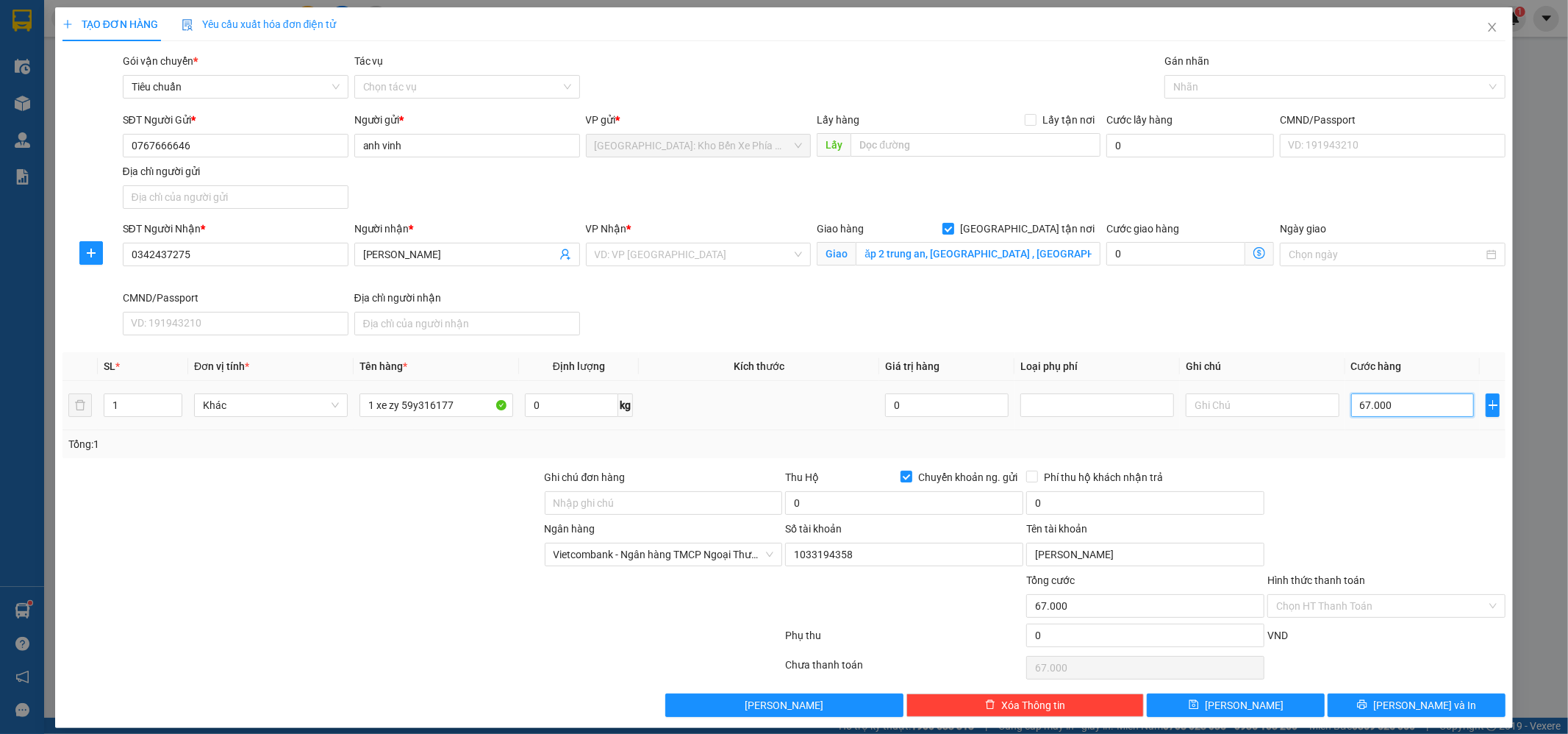
type input "670.000"
click at [721, 506] on input "Ghi chú đơn hàng" at bounding box center [663, 503] width 238 height 24
click at [827, 507] on input "0" at bounding box center [904, 503] width 238 height 24
type input "40.000.000"
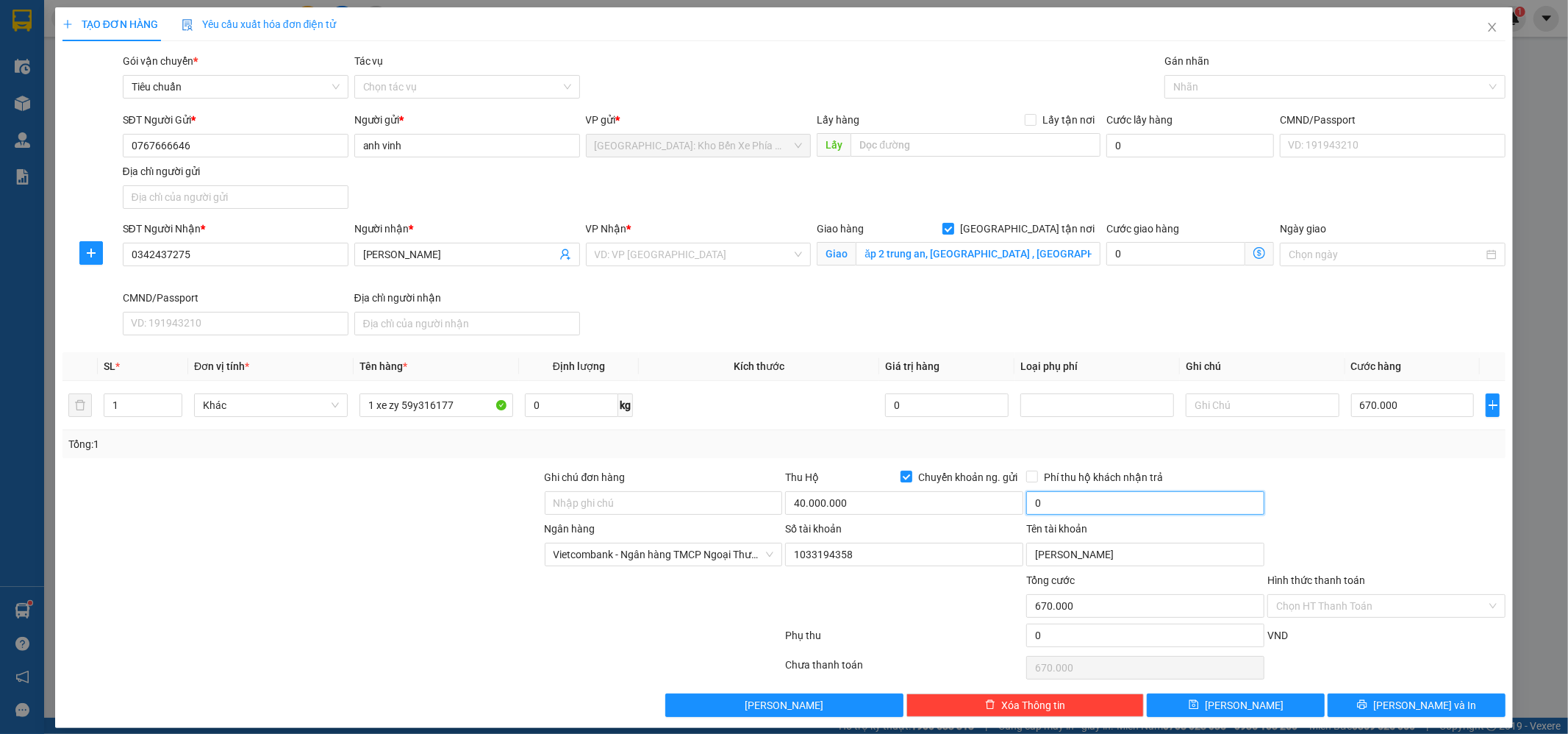
click at [1108, 505] on input "0" at bounding box center [1145, 503] width 238 height 24
type input "90.000"
click at [639, 505] on input "Ghi chú đơn hàng" at bounding box center [663, 503] width 238 height 24
type input "1 CHÌA KHOÁ + 1 CAVAT"
click at [863, 507] on input "40.000.000" at bounding box center [904, 503] width 238 height 24
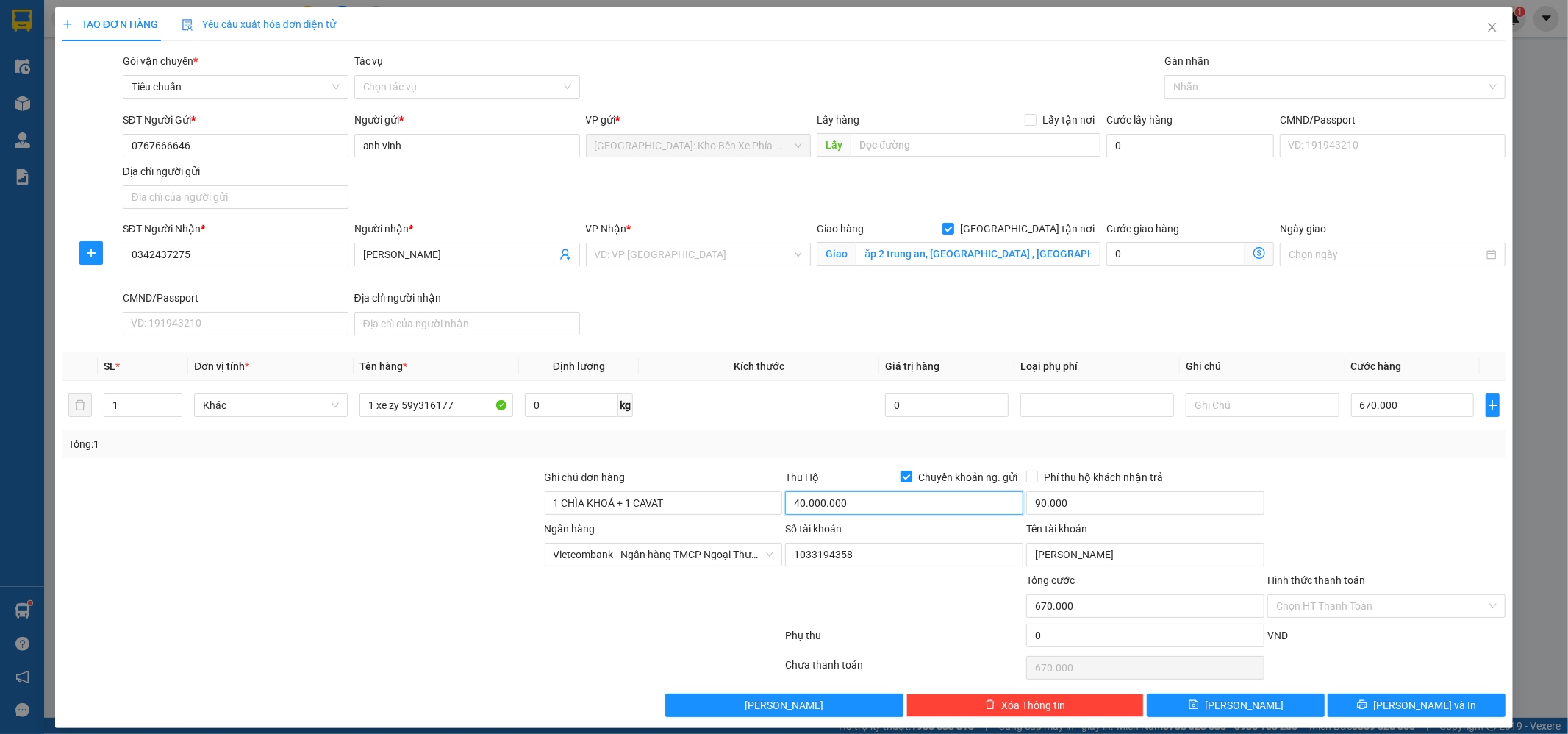
click at [863, 507] on input "40.000.000" at bounding box center [904, 503] width 238 height 24
click at [816, 507] on input "40.000.000" at bounding box center [904, 503] width 238 height 24
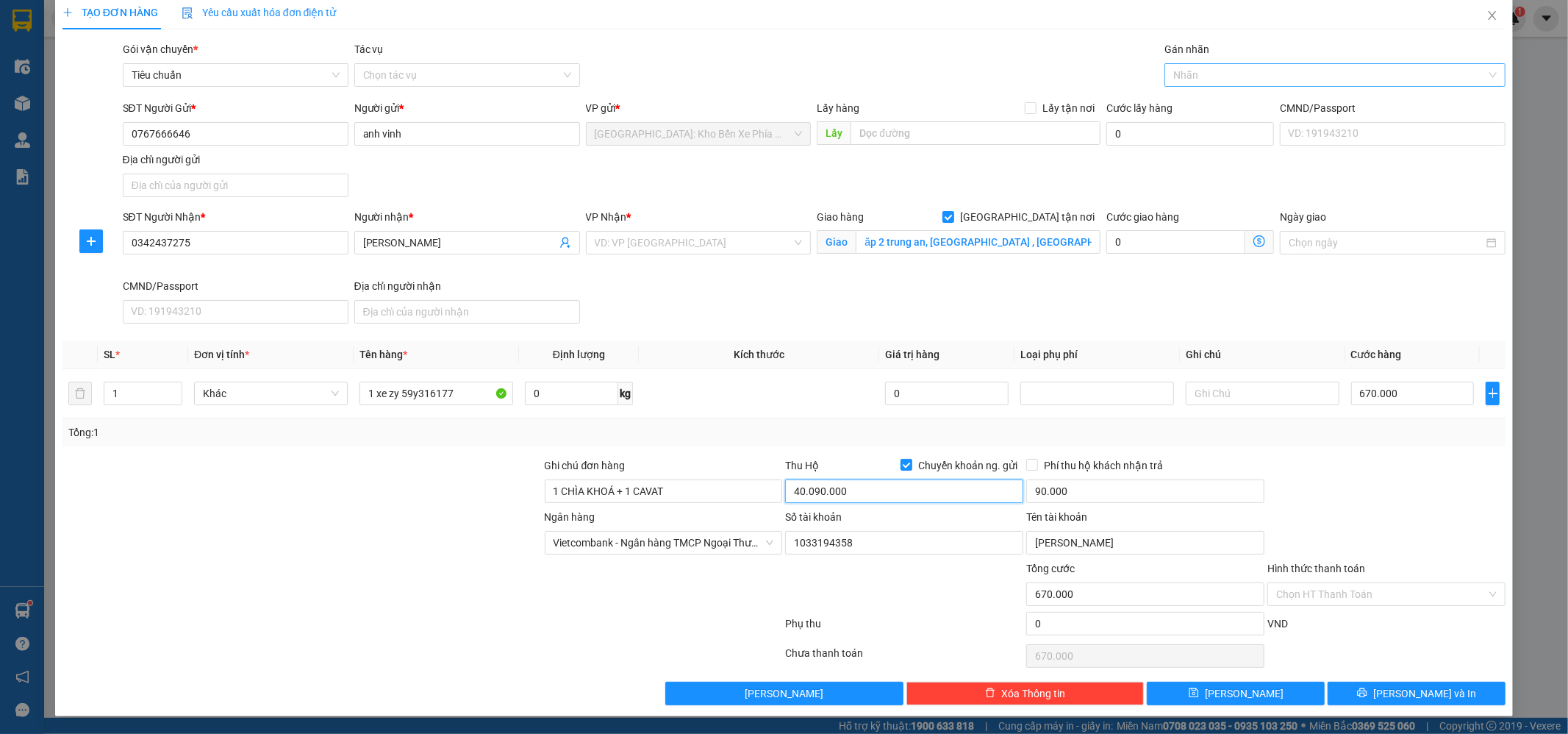
click at [1200, 72] on div at bounding box center [1328, 75] width 319 height 17
type input "40.090.000"
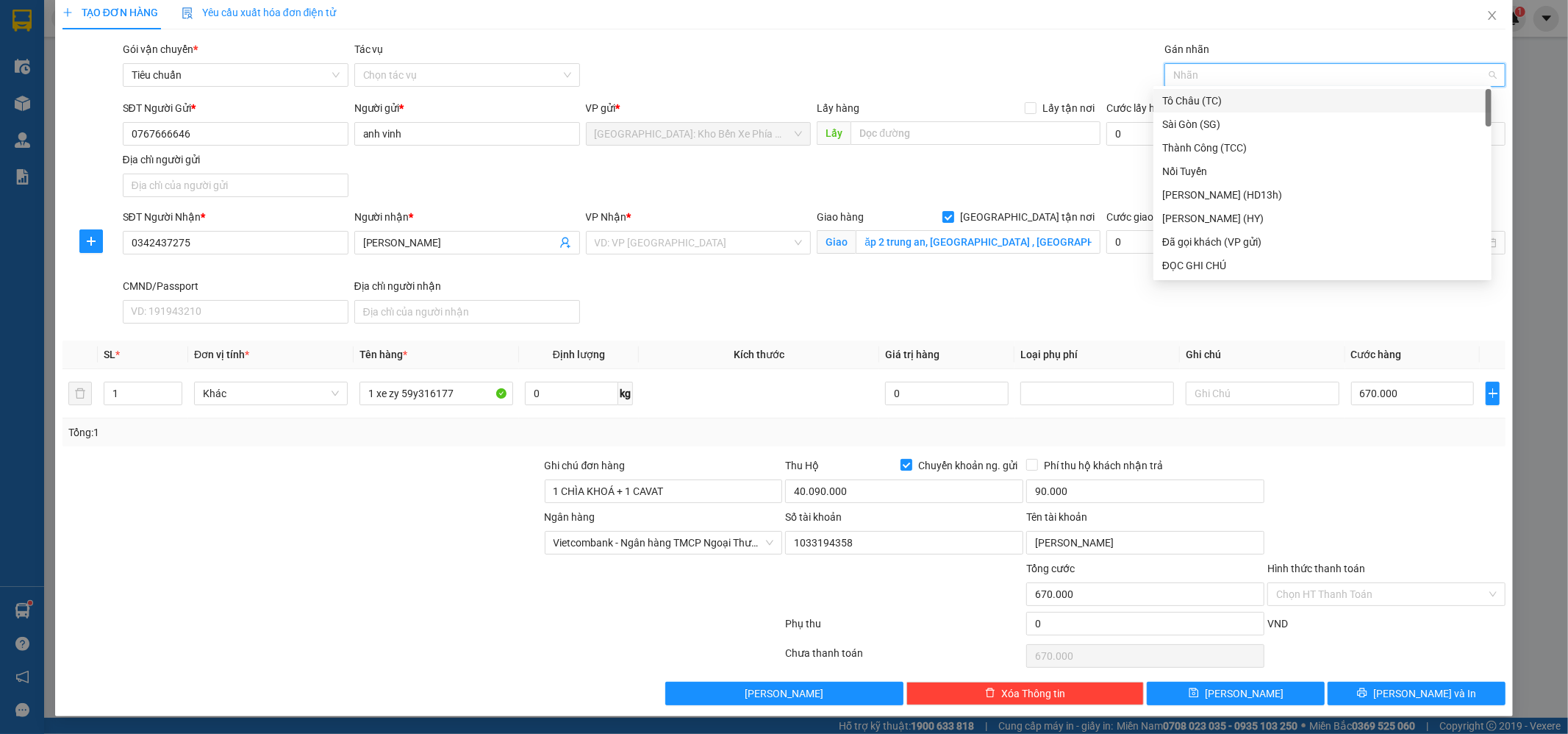
type input "f"
type input "g"
click at [1194, 271] on div "[GEOGRAPHIC_DATA] tận nơi" at bounding box center [1321, 265] width 320 height 16
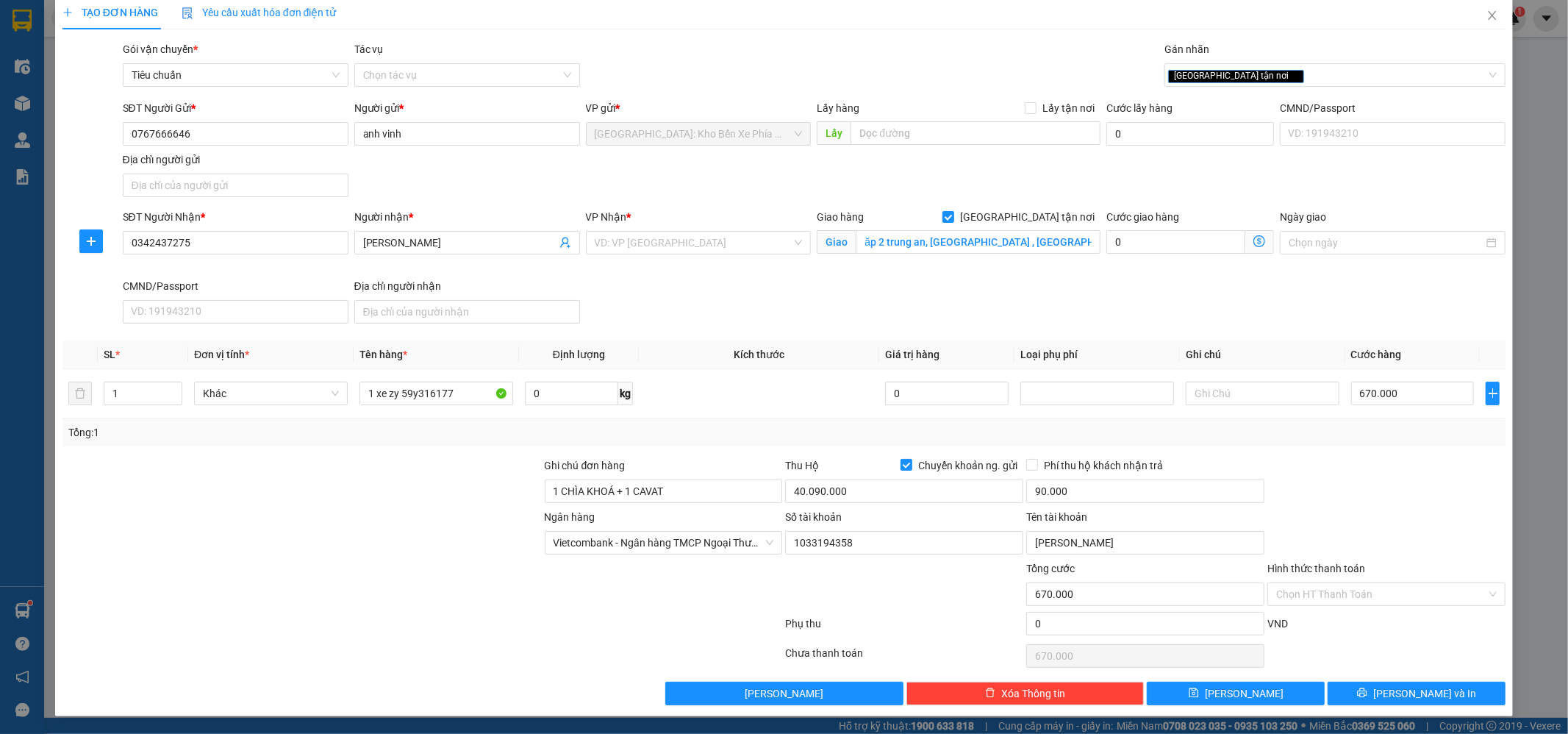
click at [1395, 478] on div at bounding box center [1386, 484] width 241 height 52
click at [1454, 693] on button "[PERSON_NAME] và In" at bounding box center [1417, 693] width 178 height 24
click at [652, 236] on input "search" at bounding box center [693, 242] width 198 height 22
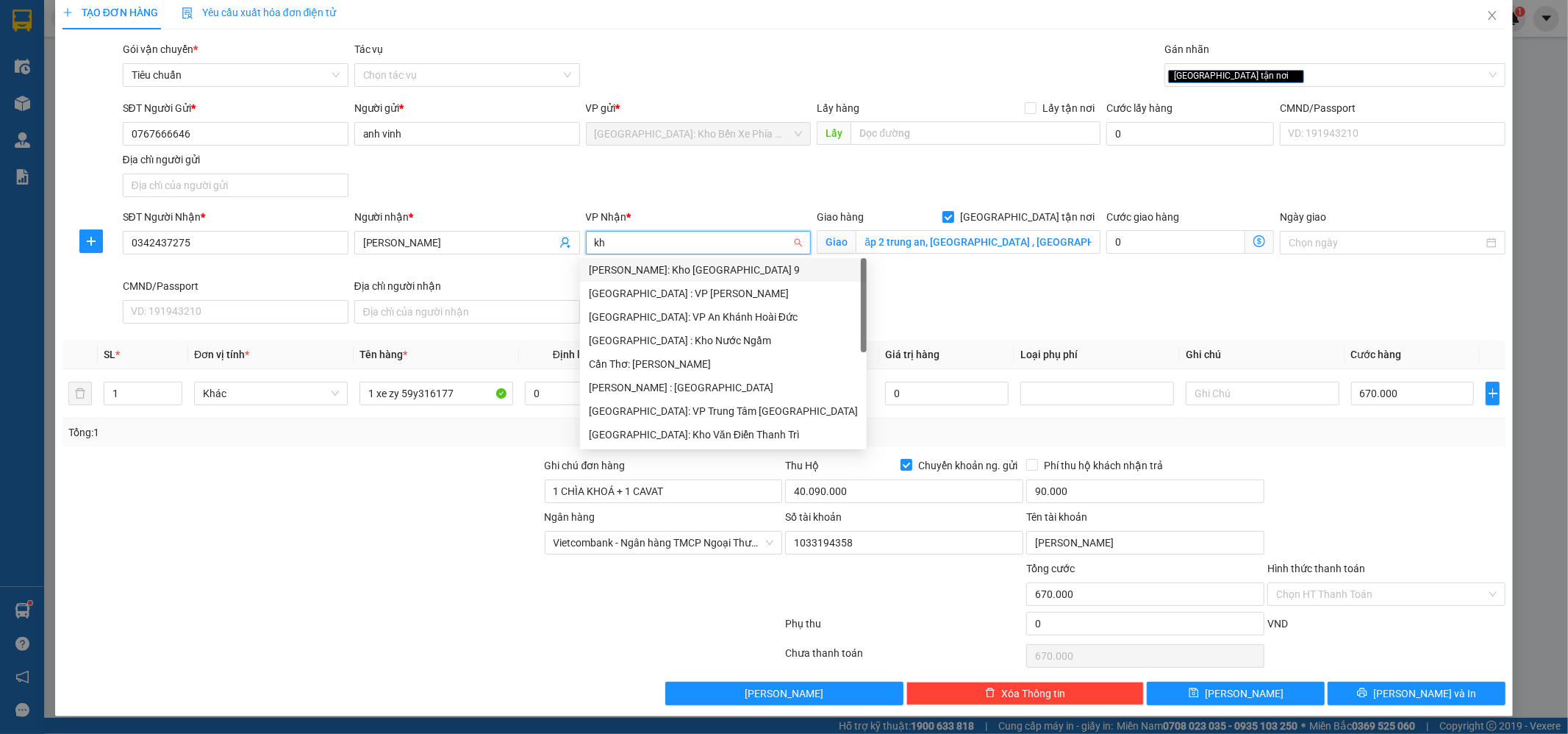
type input "kho"
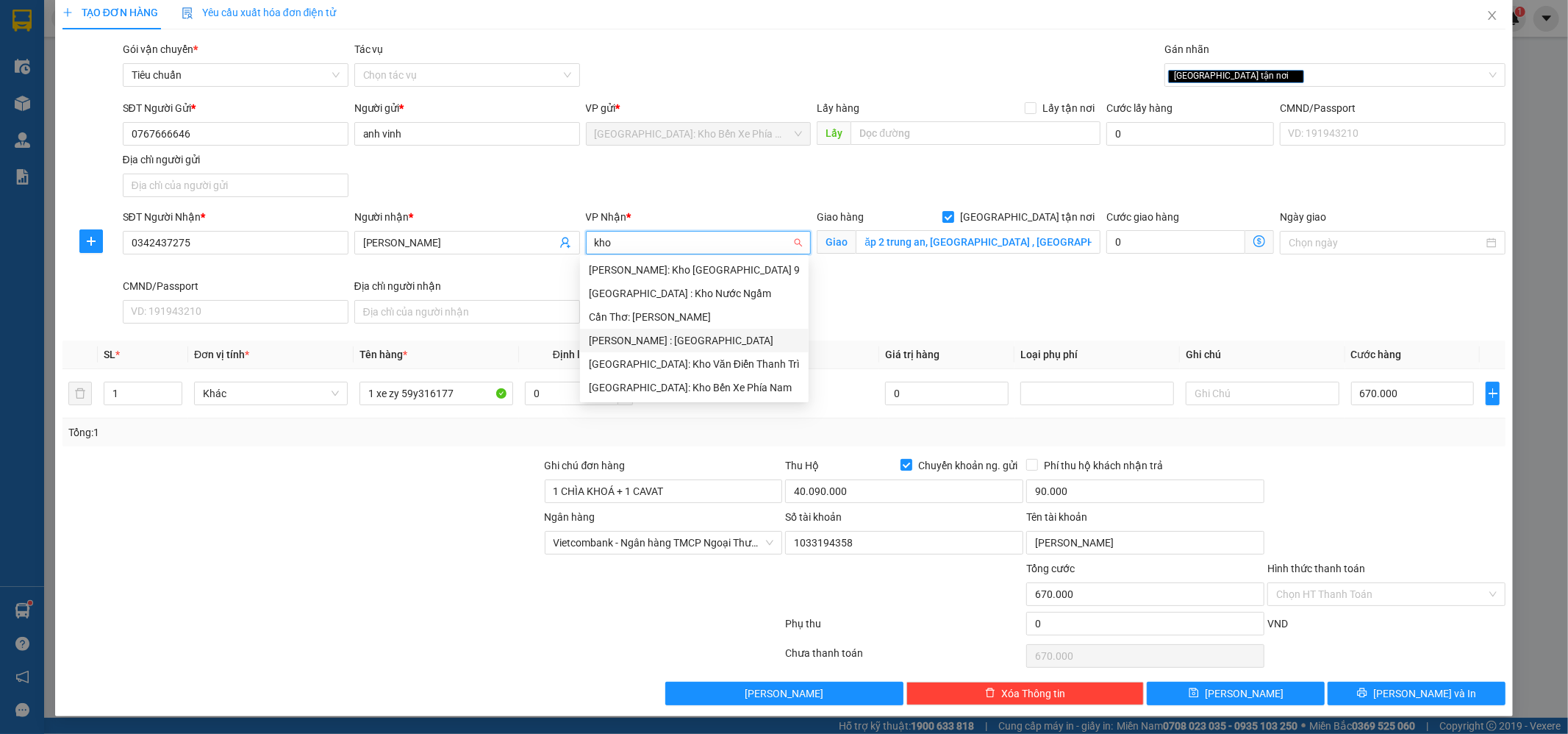
drag, startPoint x: 726, startPoint y: 342, endPoint x: 1254, endPoint y: 579, distance: 578.8
click at [727, 343] on div "[PERSON_NAME] : [GEOGRAPHIC_DATA]" at bounding box center [694, 340] width 211 height 16
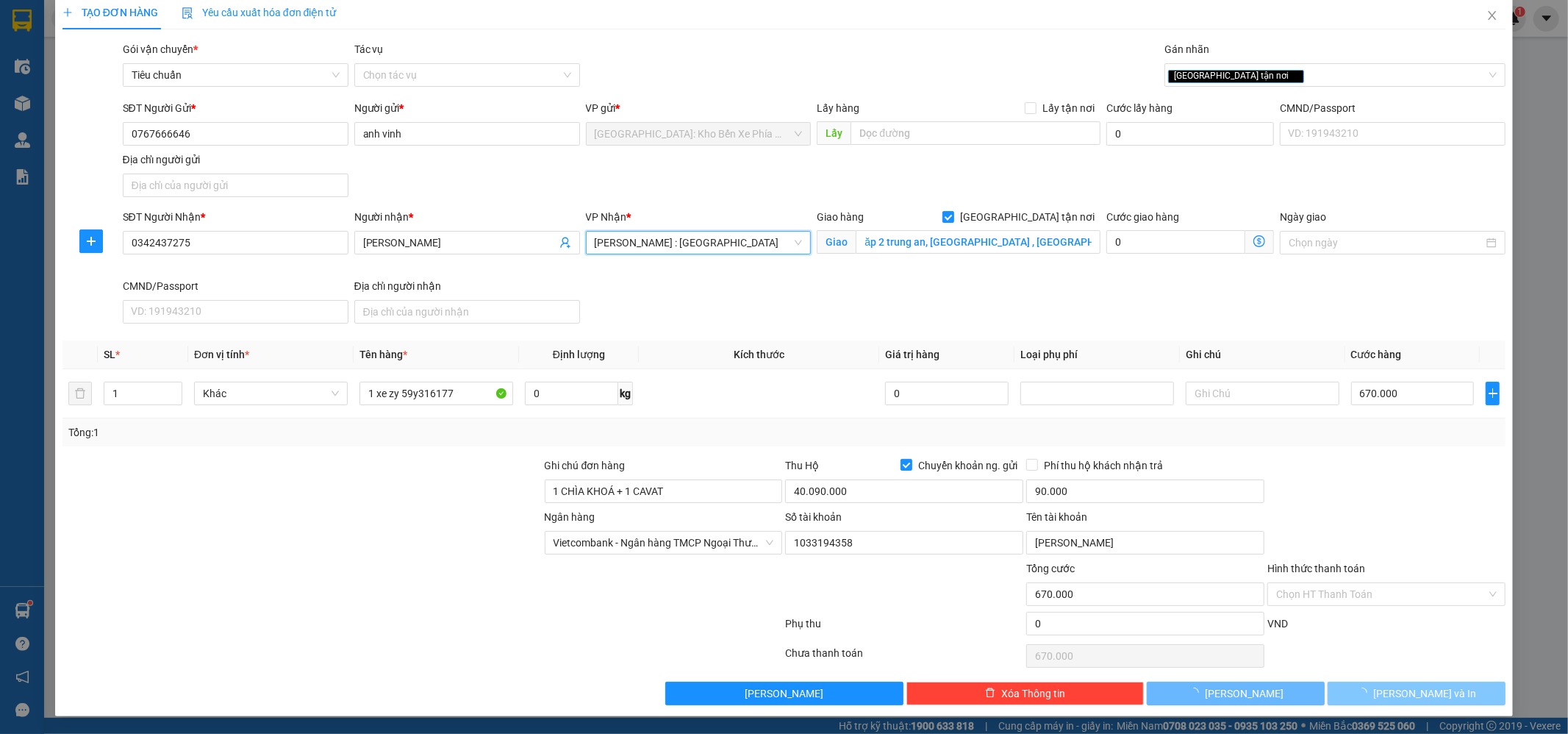
click at [1430, 683] on button "[PERSON_NAME] và In" at bounding box center [1417, 693] width 178 height 24
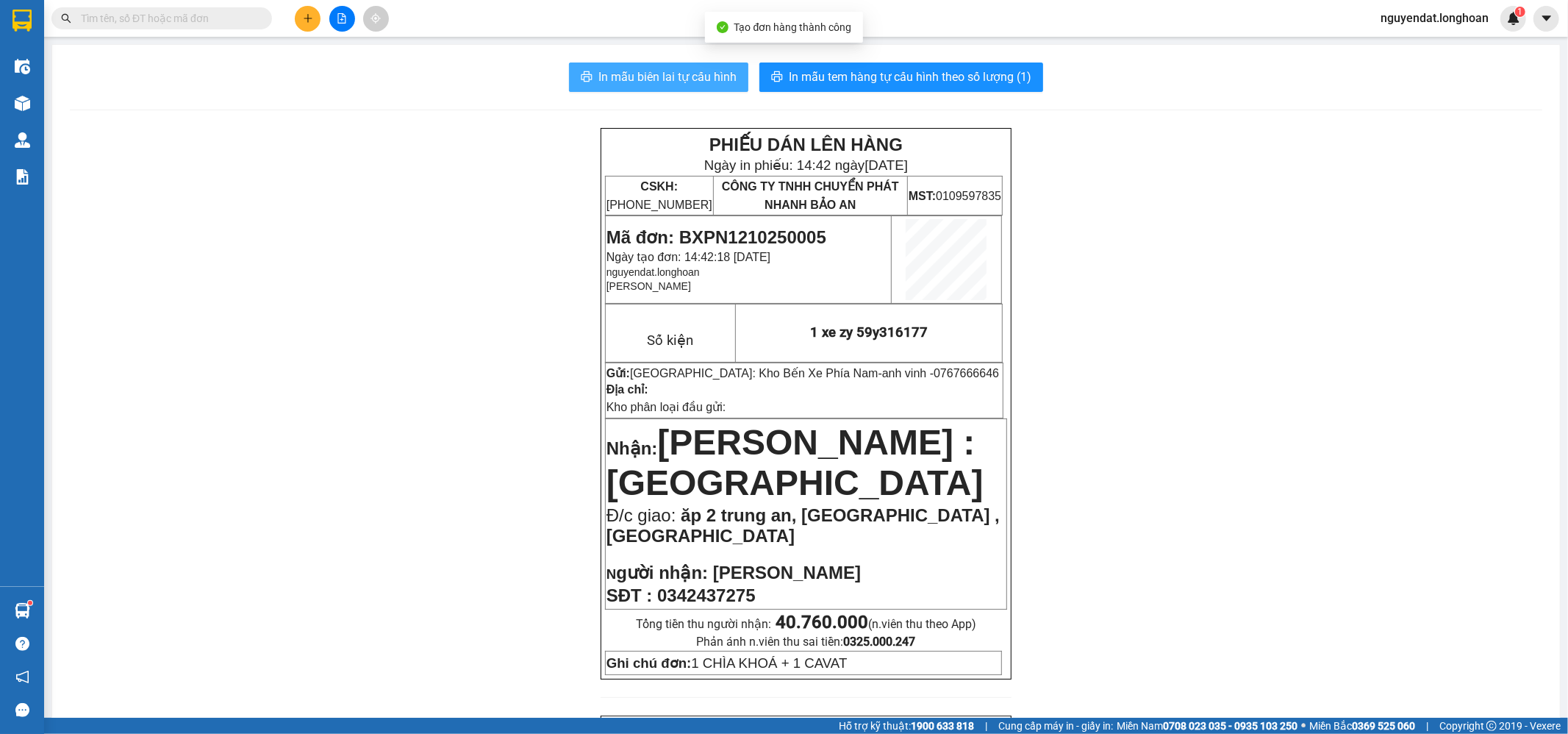
click at [663, 86] on span "In mẫu biên lai tự cấu hình" at bounding box center [667, 76] width 139 height 18
